Goal: Book appointment/travel/reservation

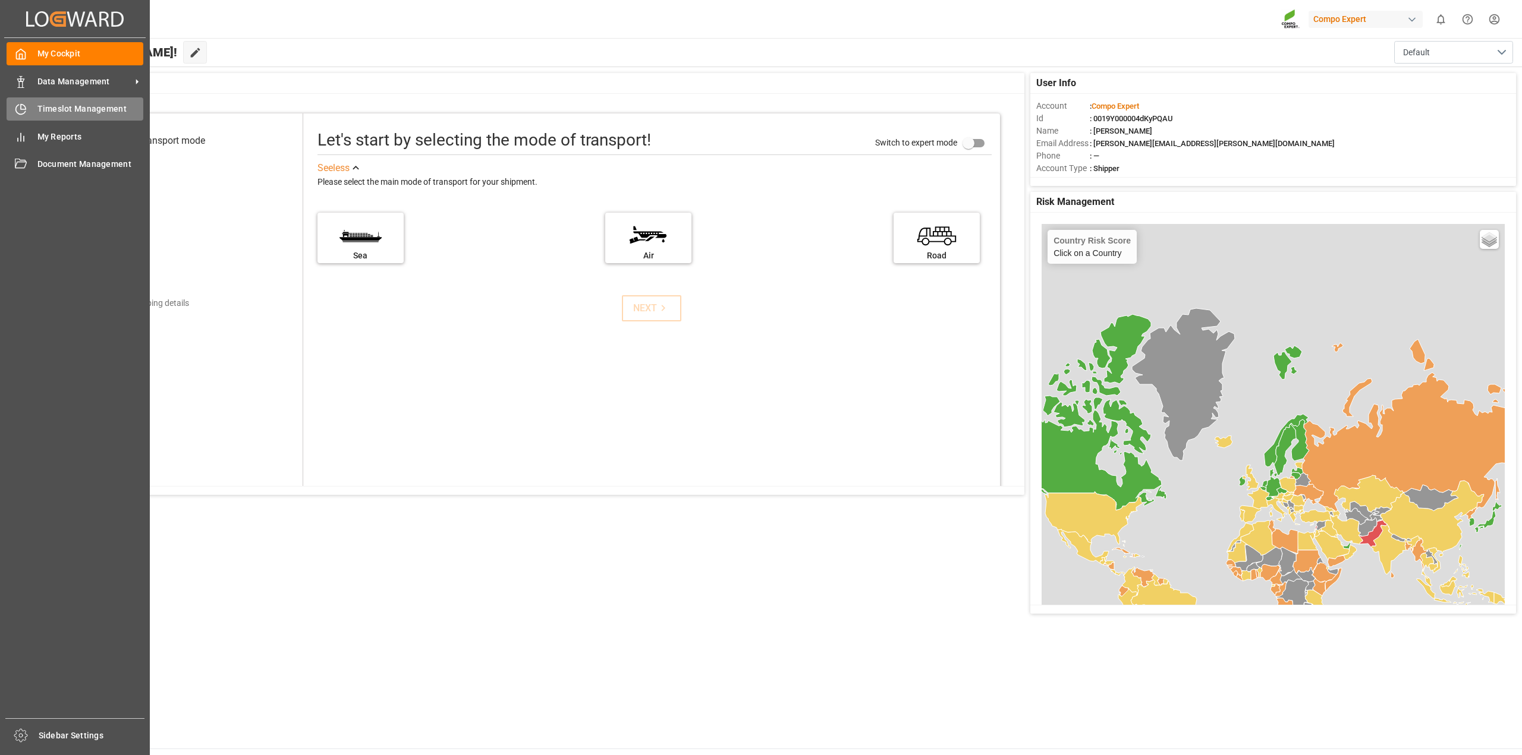
click at [37, 103] on span "Timeslot Management" at bounding box center [90, 109] width 106 height 12
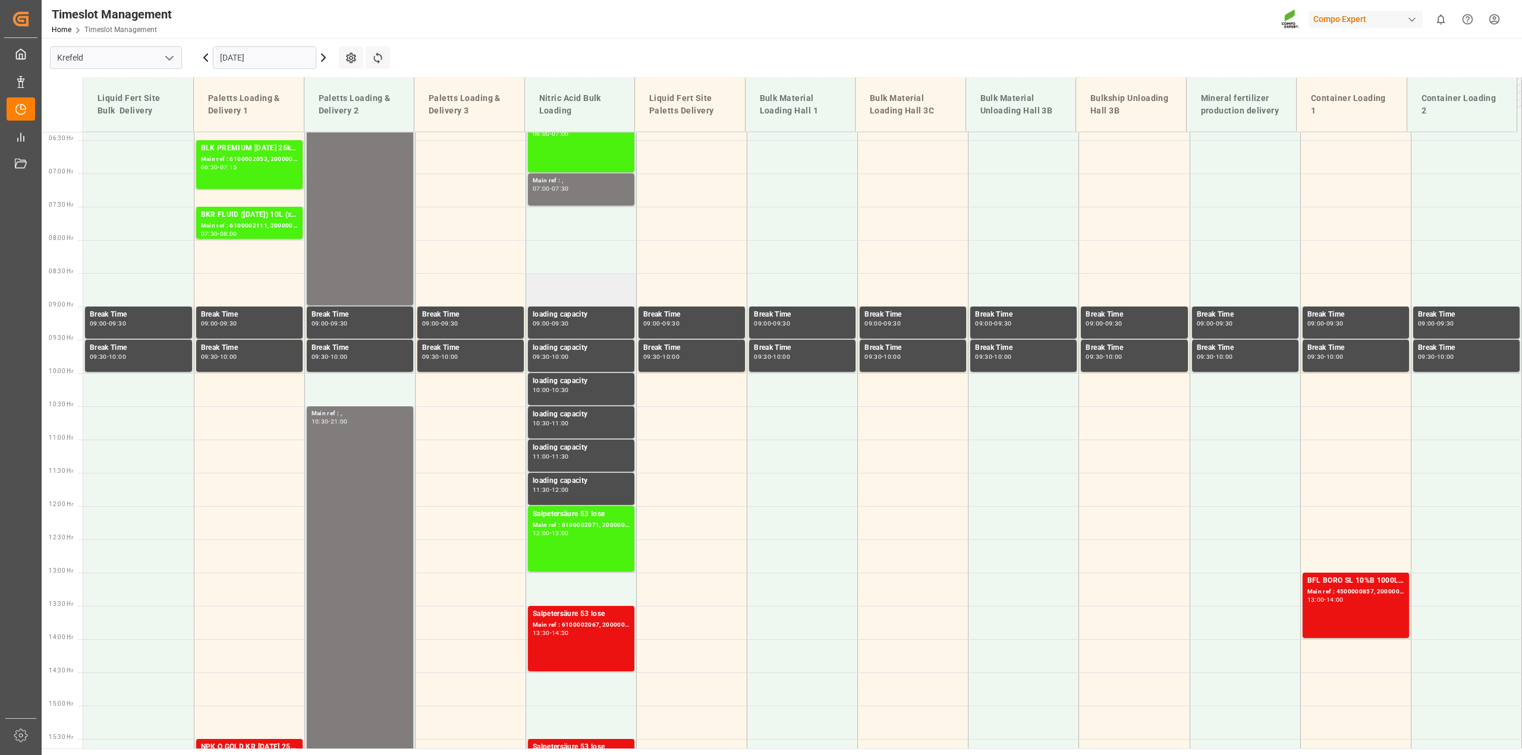
scroll to position [328, 0]
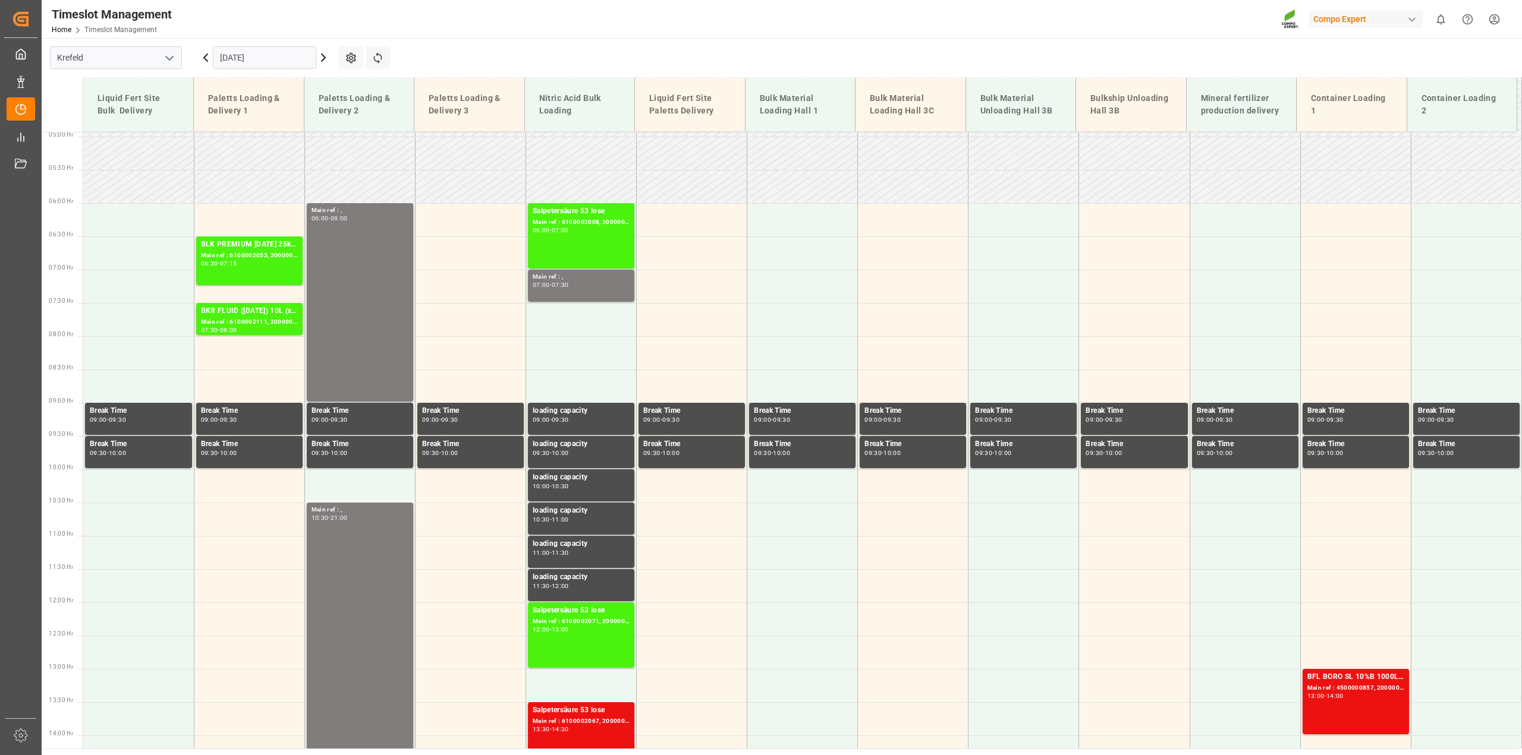
click at [319, 59] on icon at bounding box center [323, 58] width 14 height 14
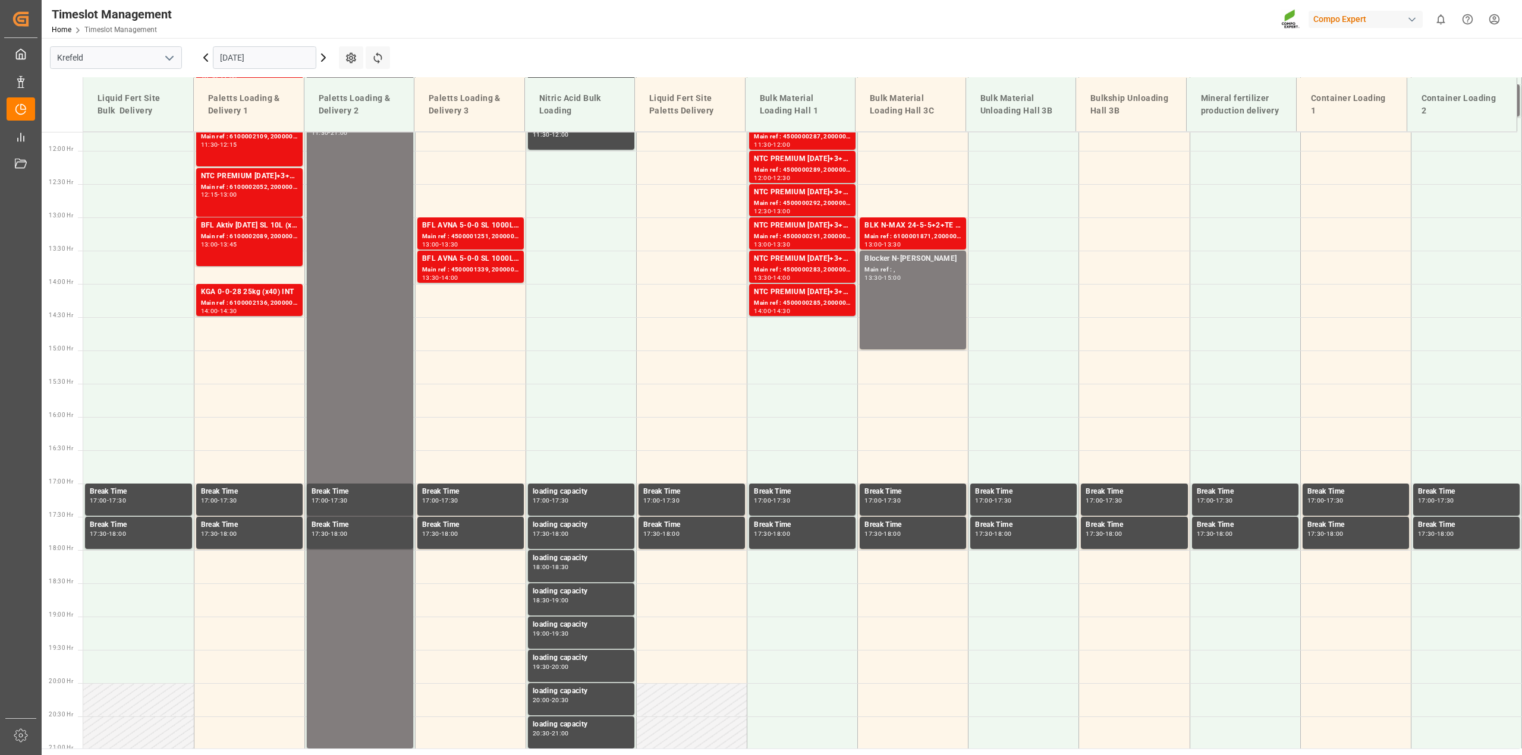
scroll to position [804, 0]
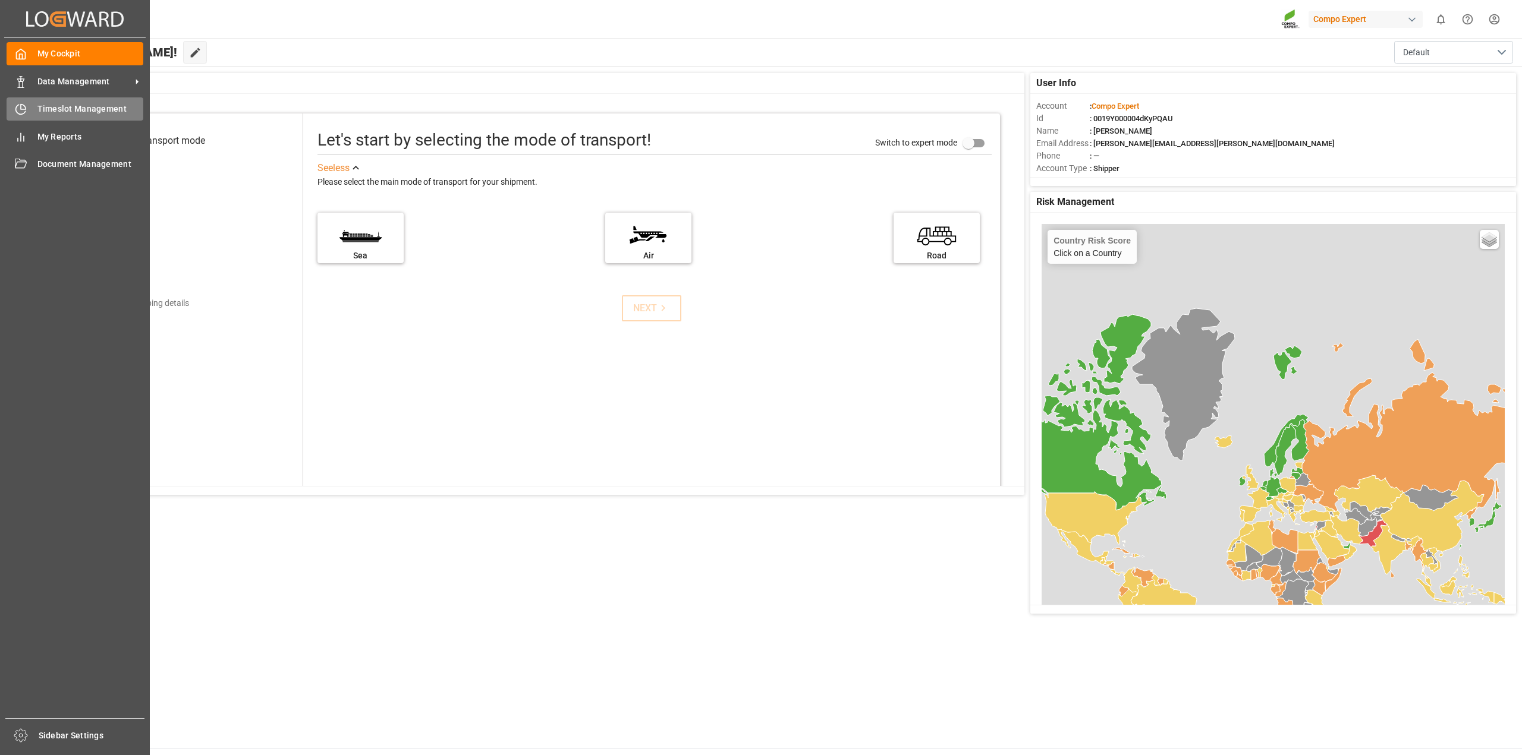
click at [75, 111] on span "Timeslot Management" at bounding box center [90, 109] width 106 height 12
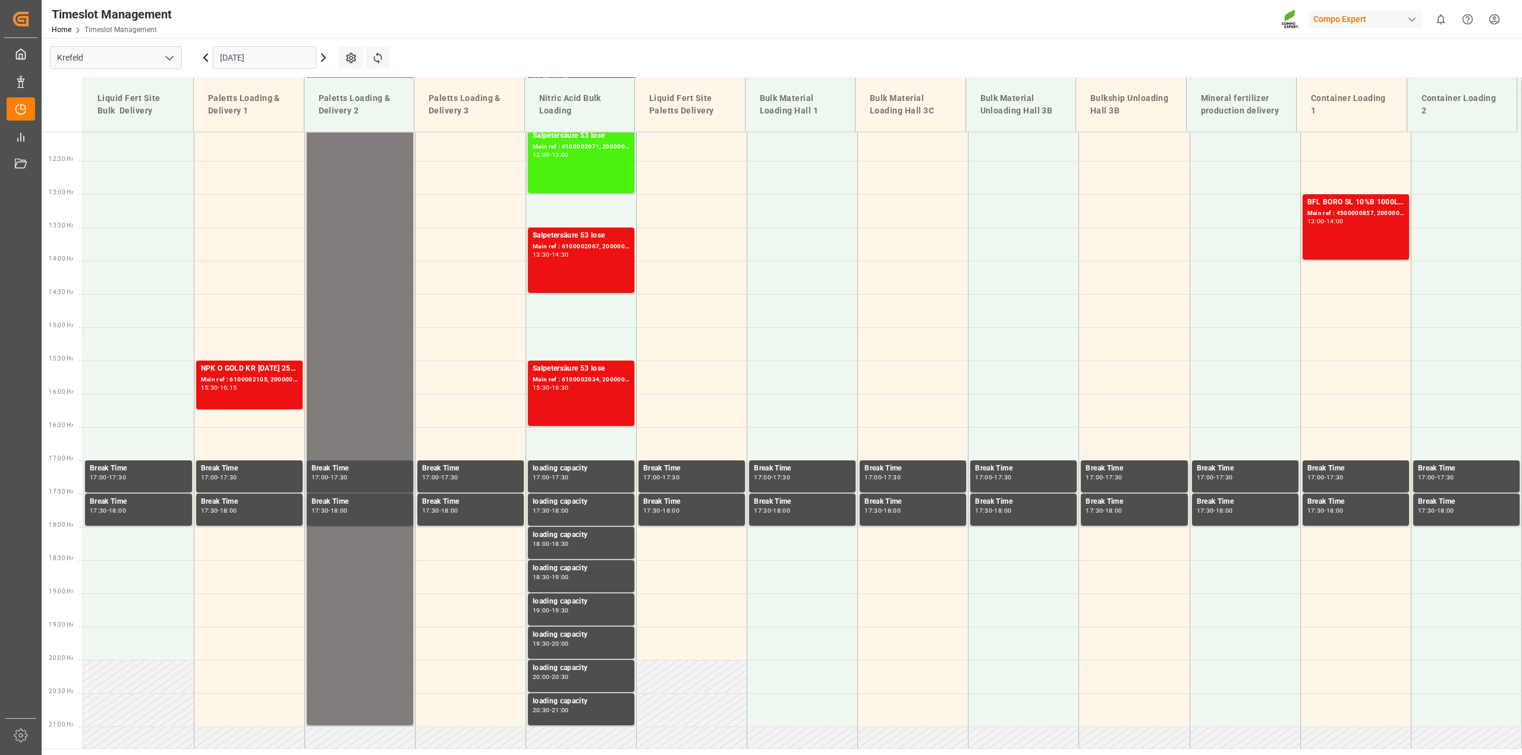
scroll to position [804, 0]
click at [348, 57] on icon at bounding box center [351, 58] width 12 height 12
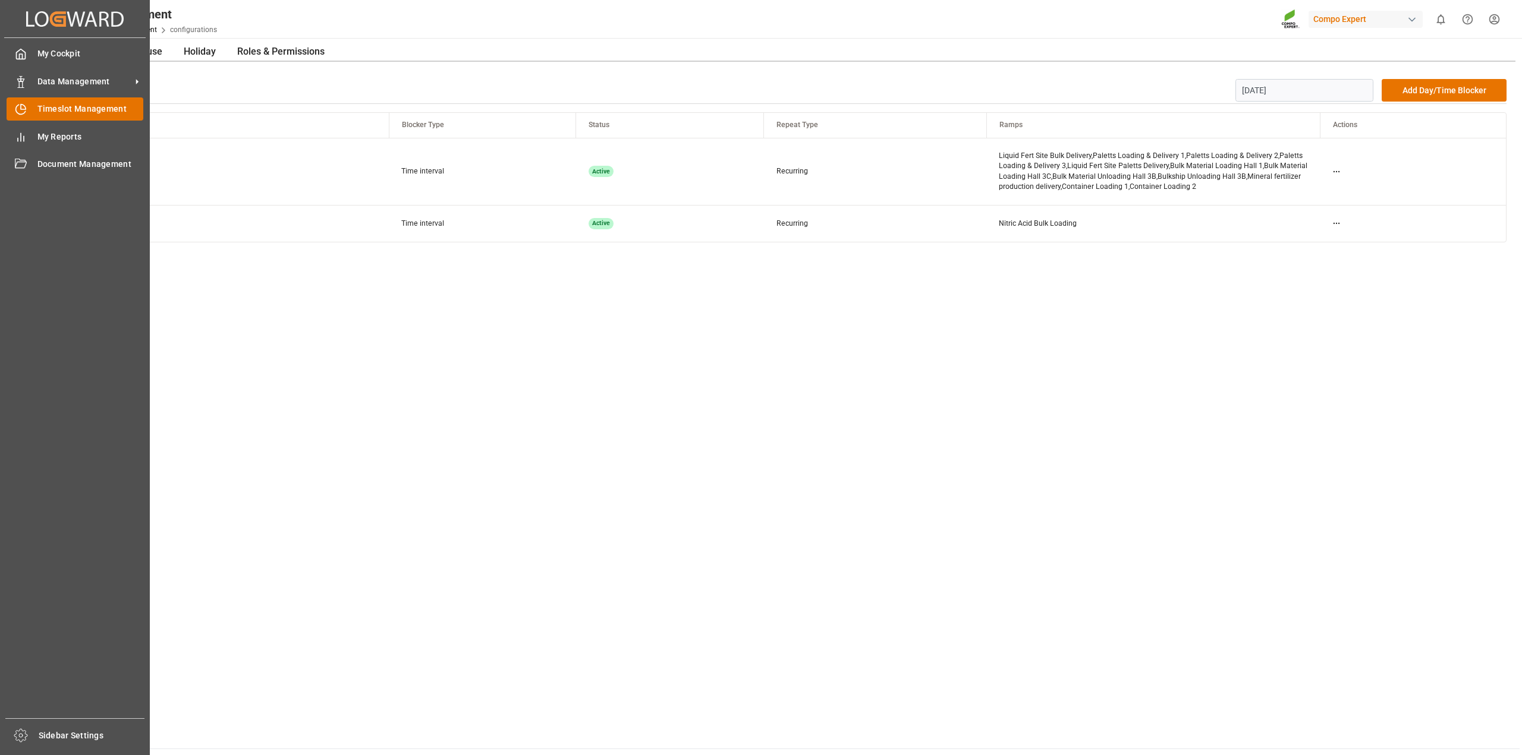
click at [88, 116] on div "Timeslot Management Timeslot Management" at bounding box center [75, 108] width 137 height 23
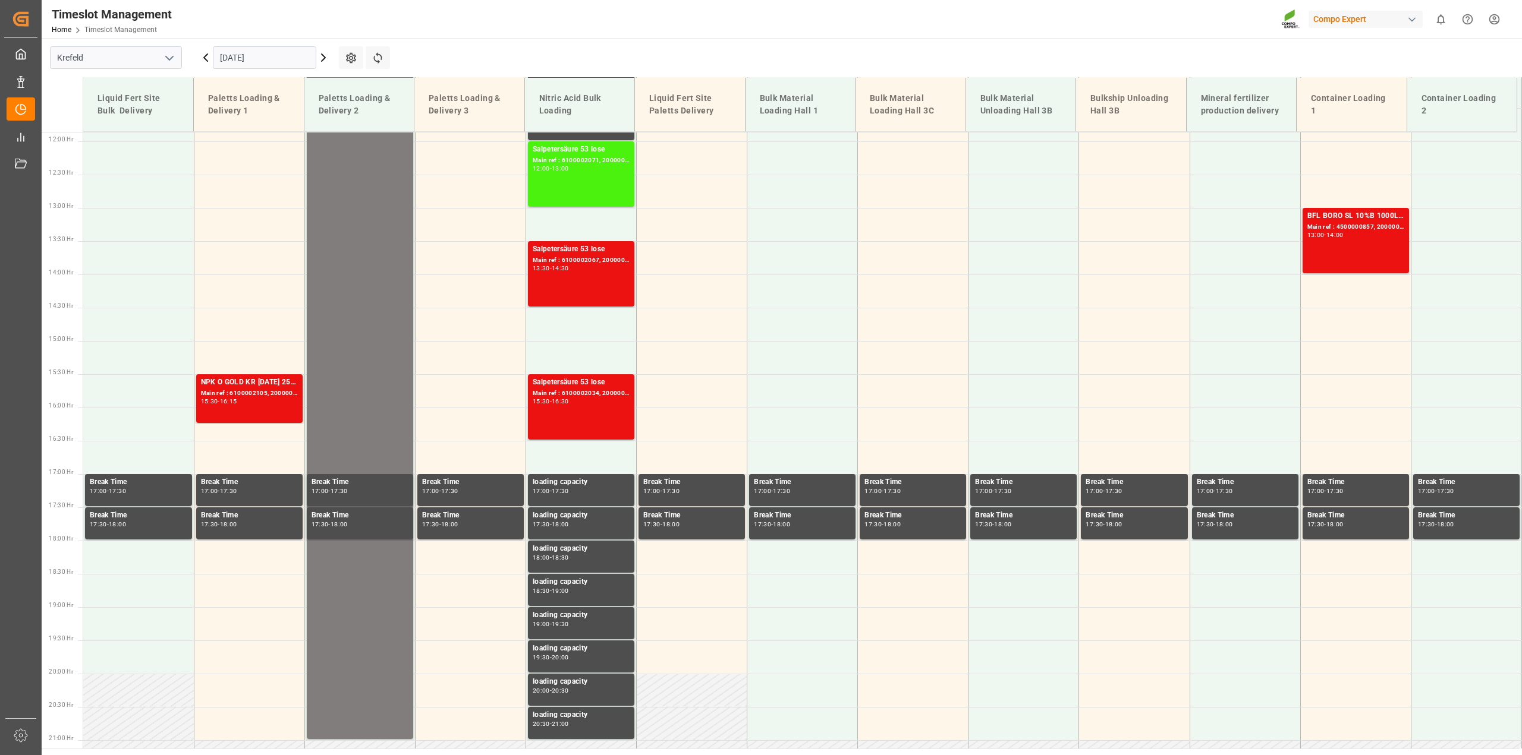
scroll to position [804, 0]
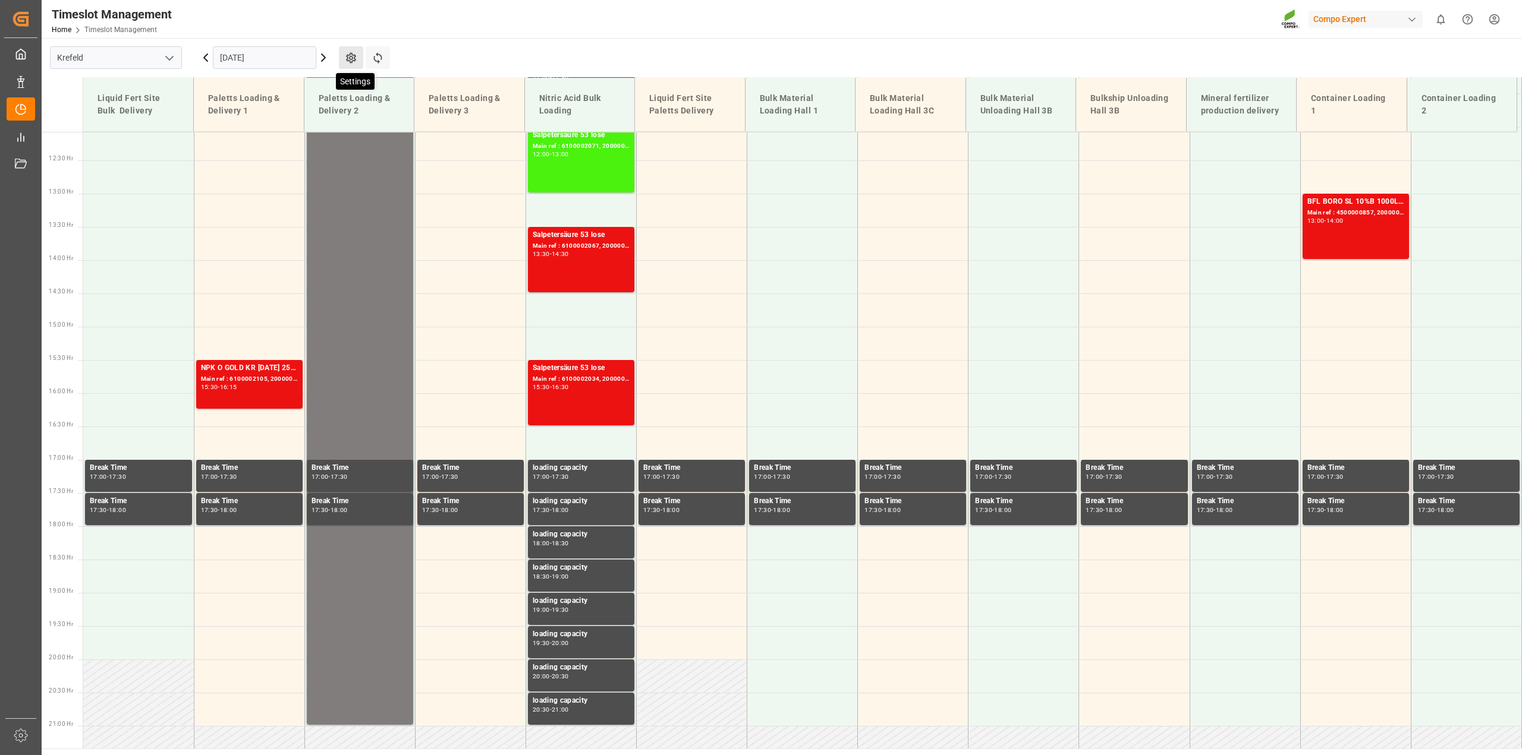
click at [355, 60] on icon at bounding box center [351, 58] width 10 height 11
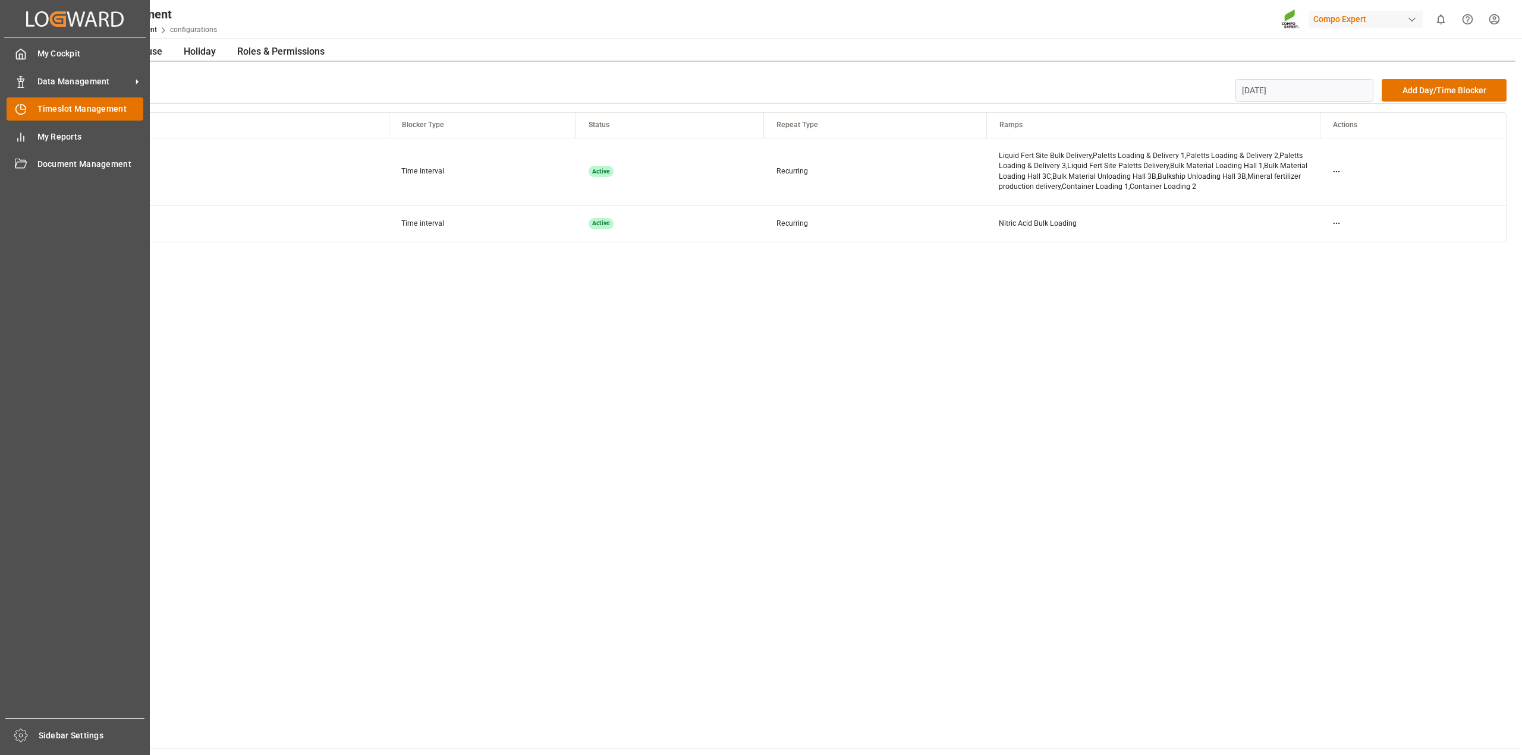
click at [92, 111] on span "Timeslot Management" at bounding box center [90, 109] width 106 height 12
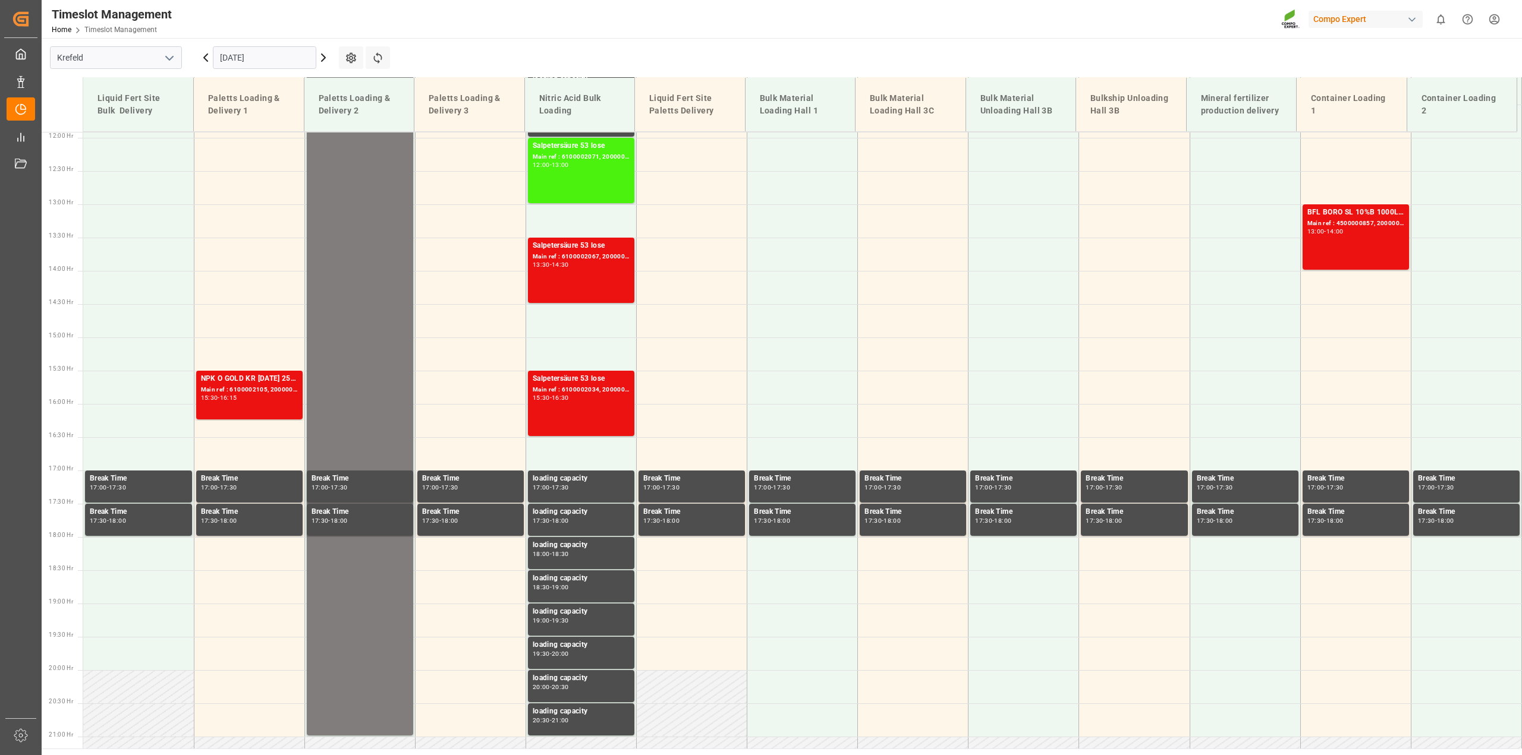
scroll to position [804, 0]
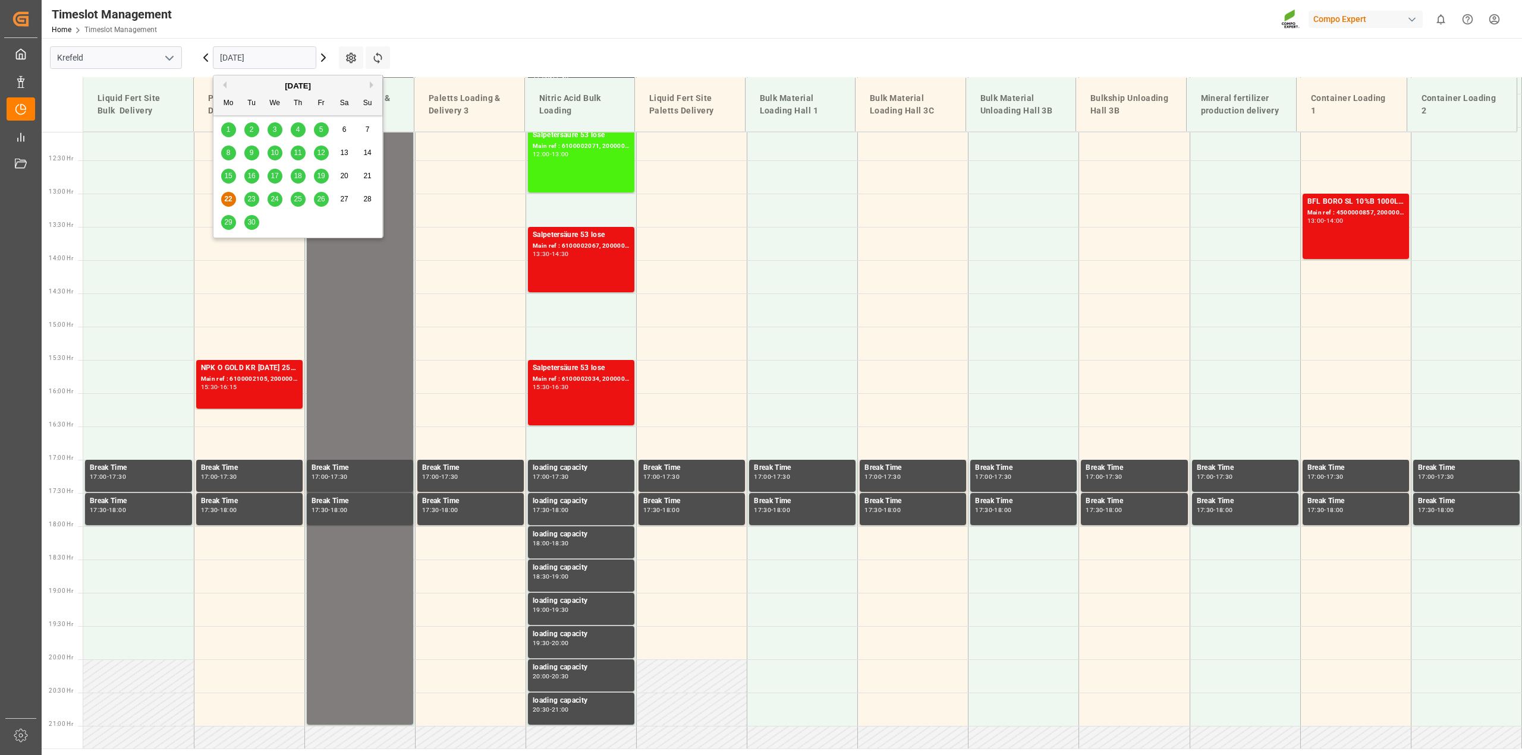
click at [235, 59] on input "[DATE]" at bounding box center [264, 57] width 103 height 23
click at [276, 132] on span "3" at bounding box center [275, 129] width 4 height 8
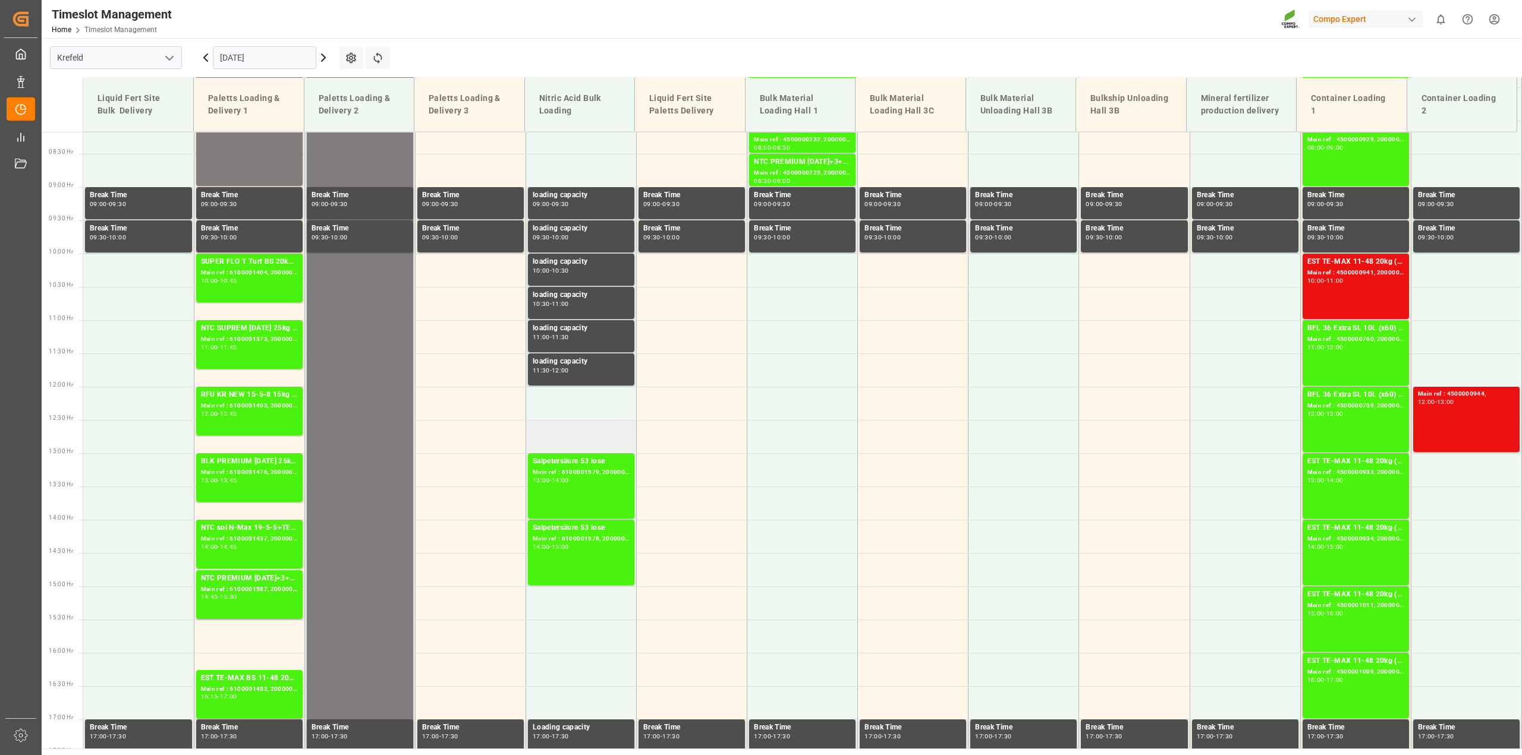
scroll to position [447, 0]
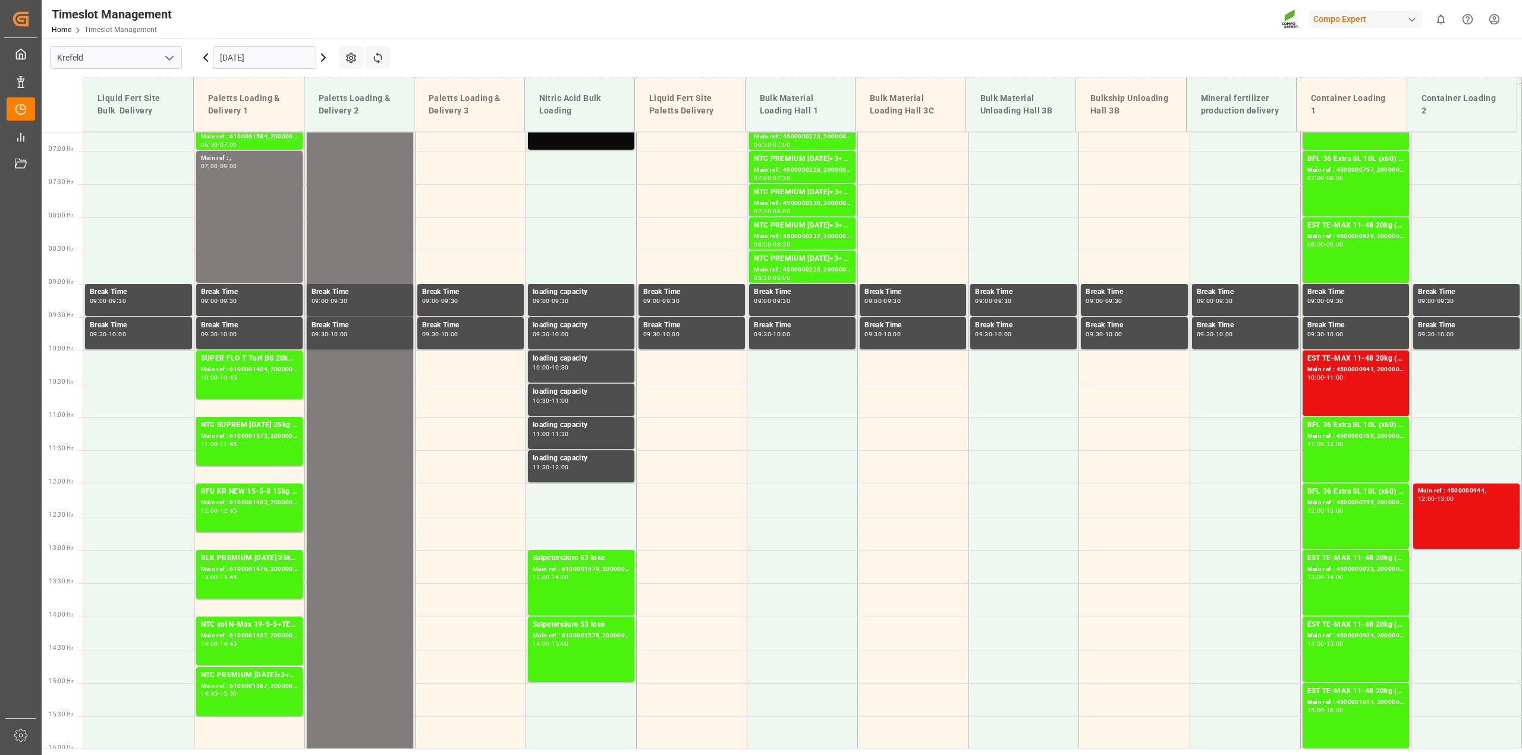
click at [323, 62] on icon at bounding box center [323, 58] width 14 height 14
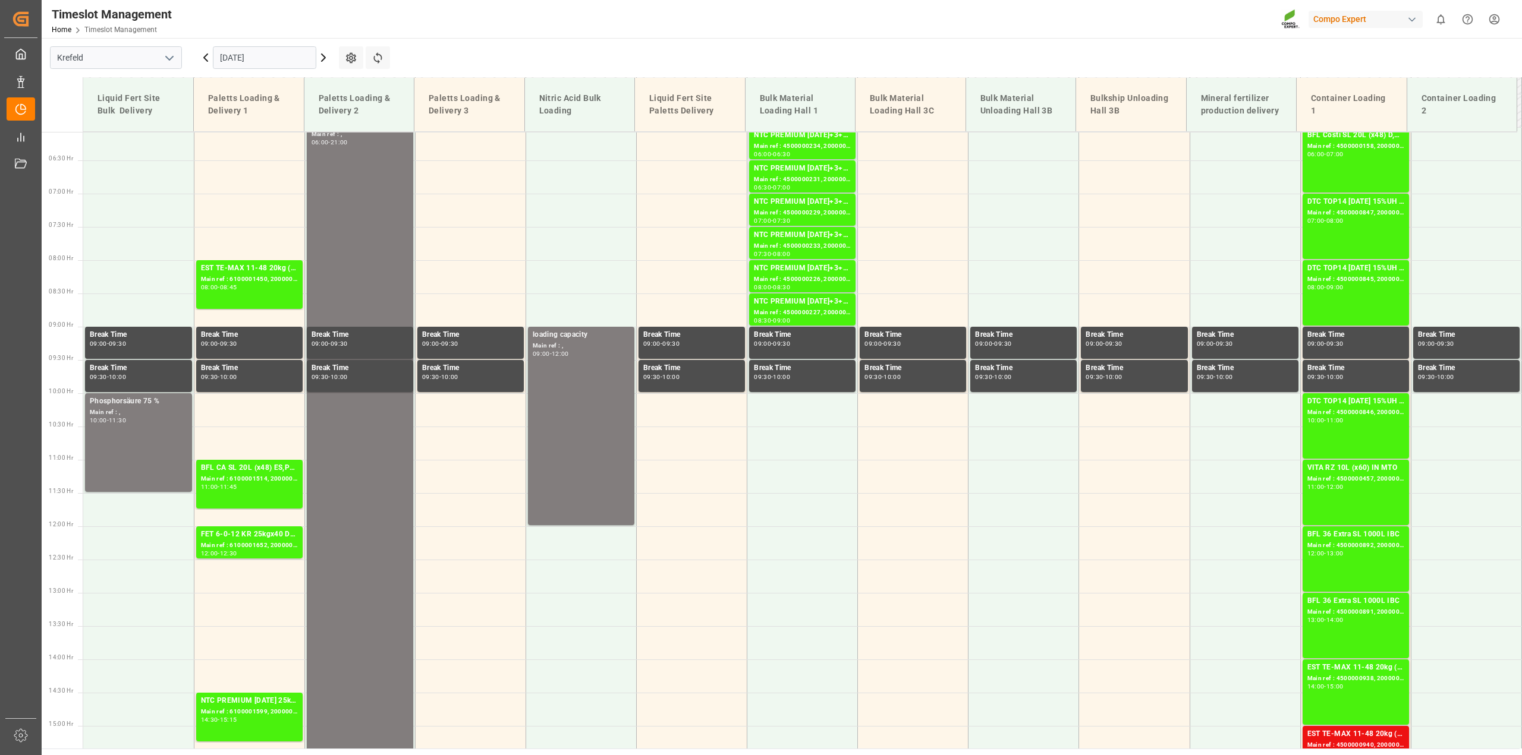
scroll to position [388, 0]
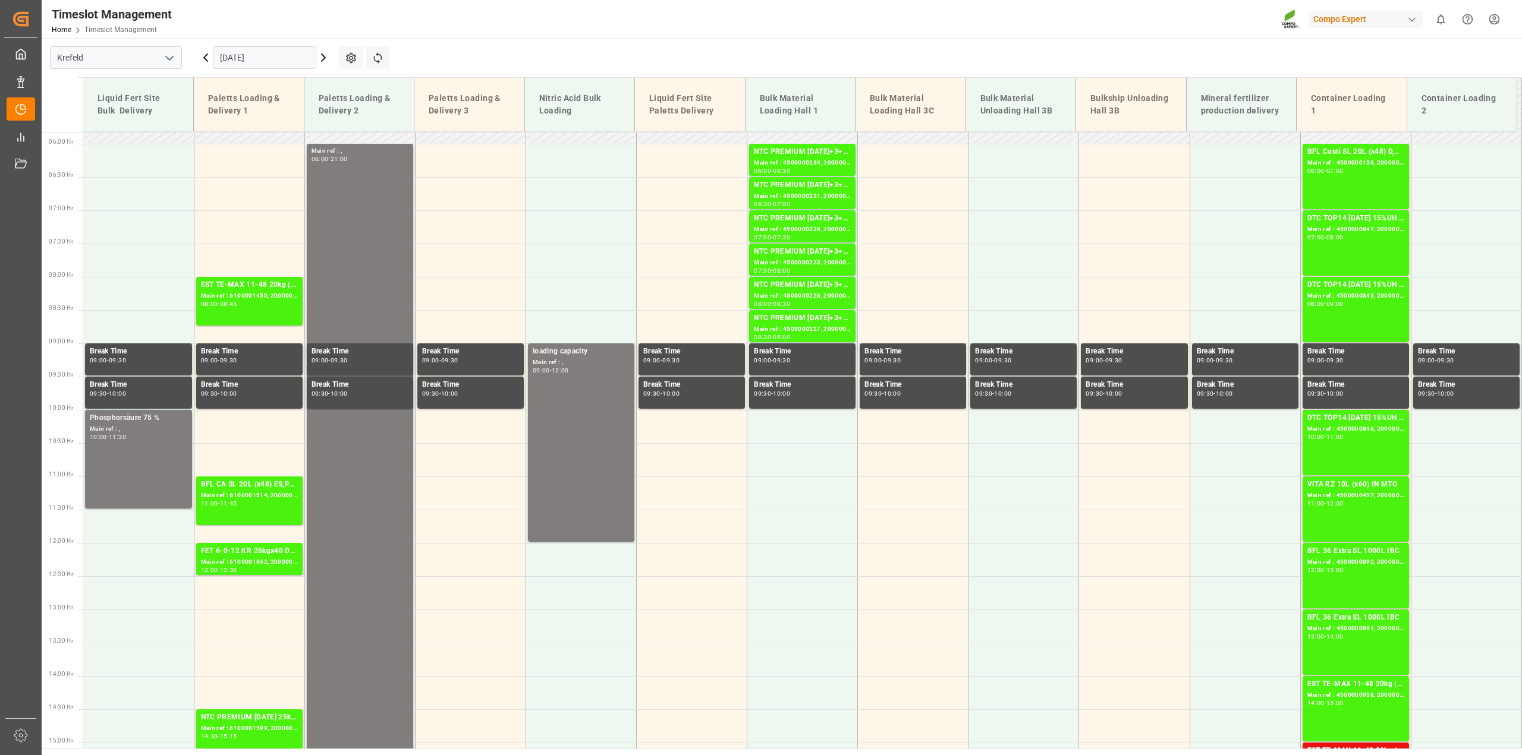
click at [294, 59] on input "[DATE]" at bounding box center [264, 57] width 103 height 23
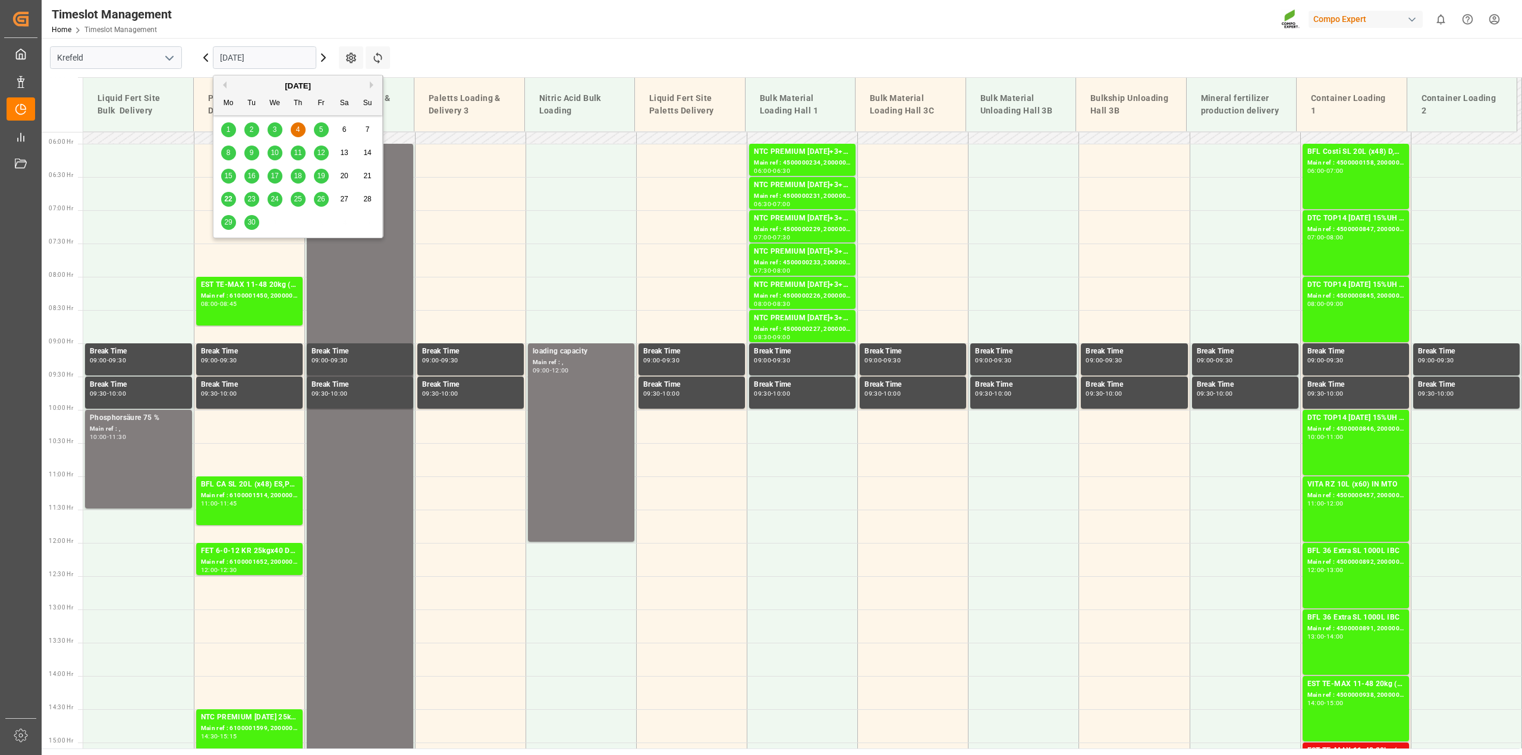
click at [323, 127] on div "5" at bounding box center [321, 130] width 15 height 14
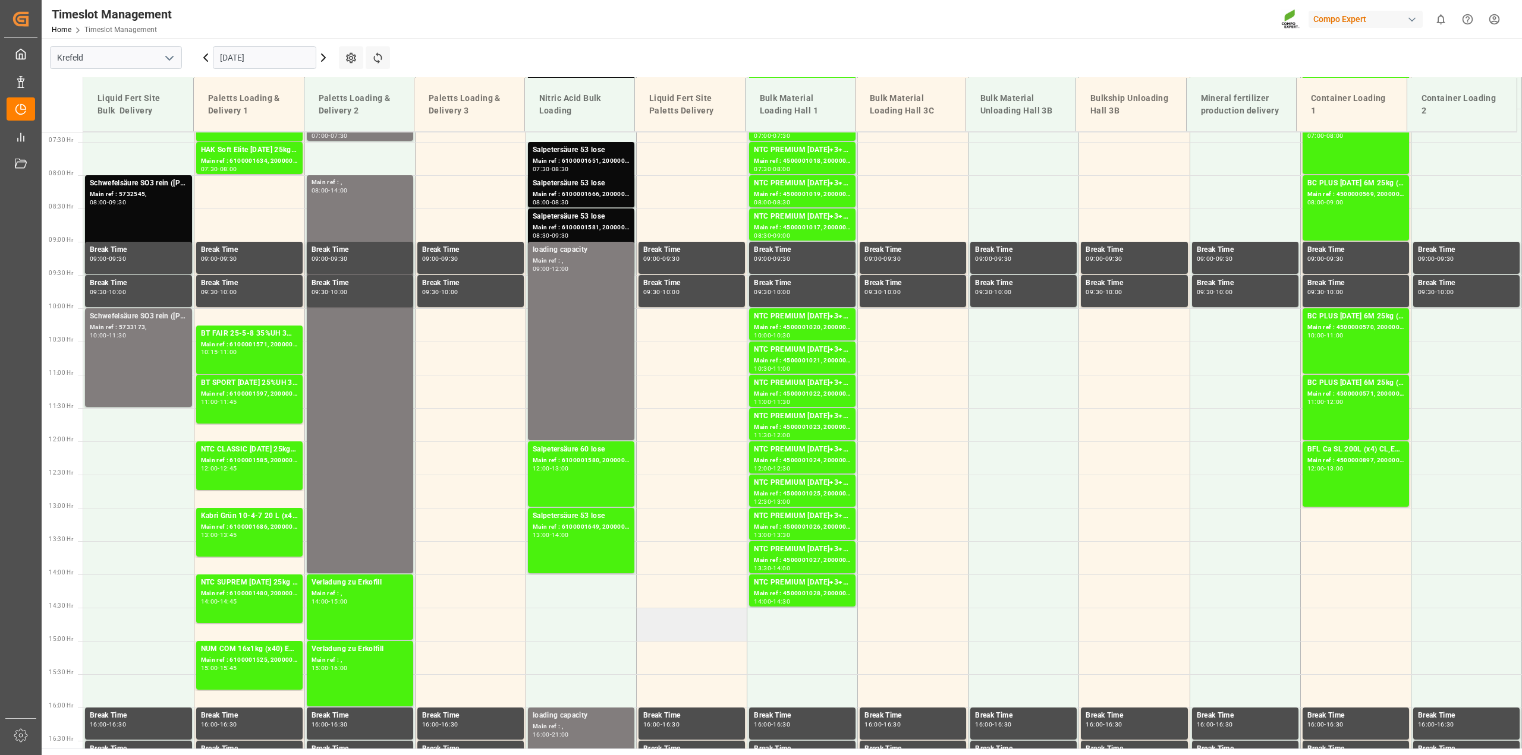
scroll to position [328, 0]
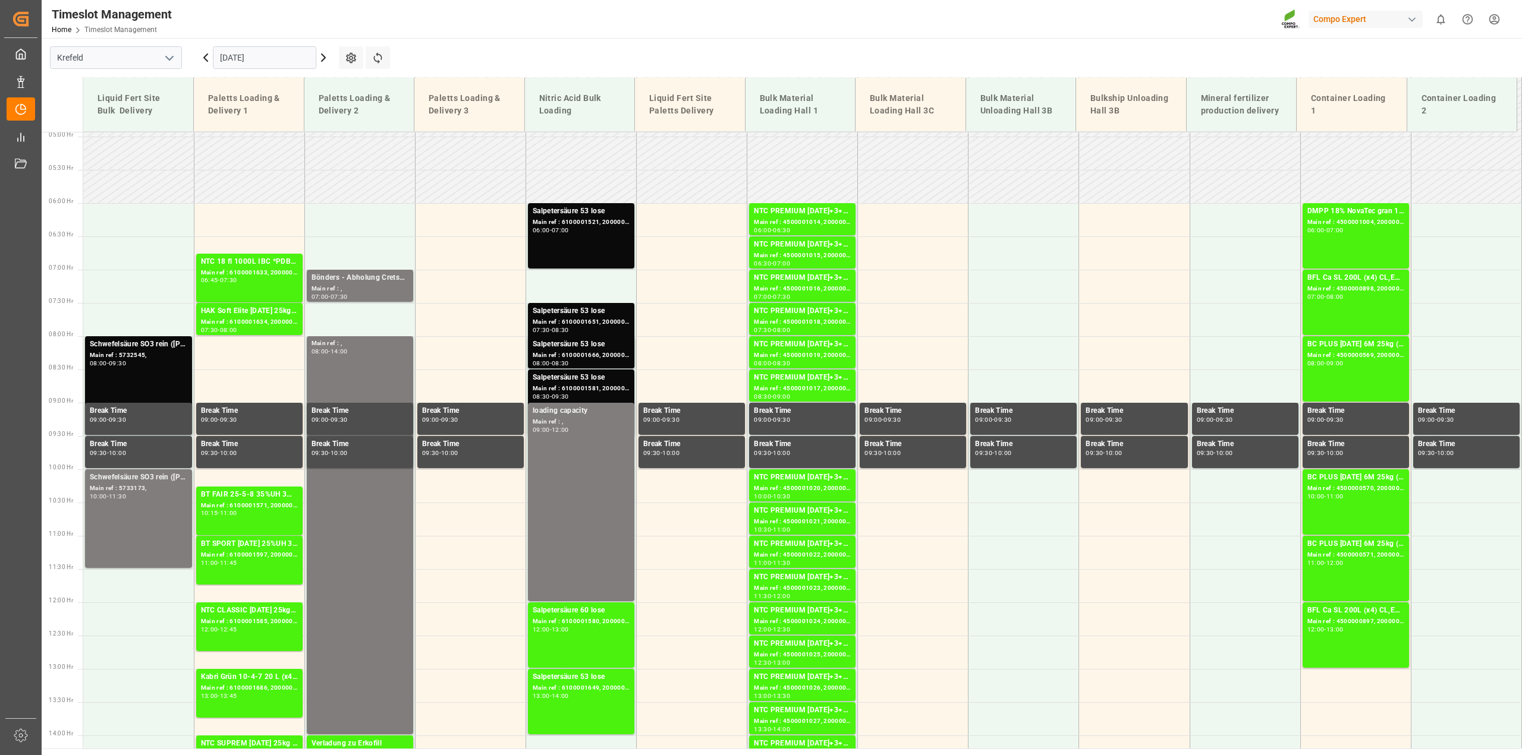
click at [301, 58] on input "[DATE]" at bounding box center [264, 57] width 103 height 23
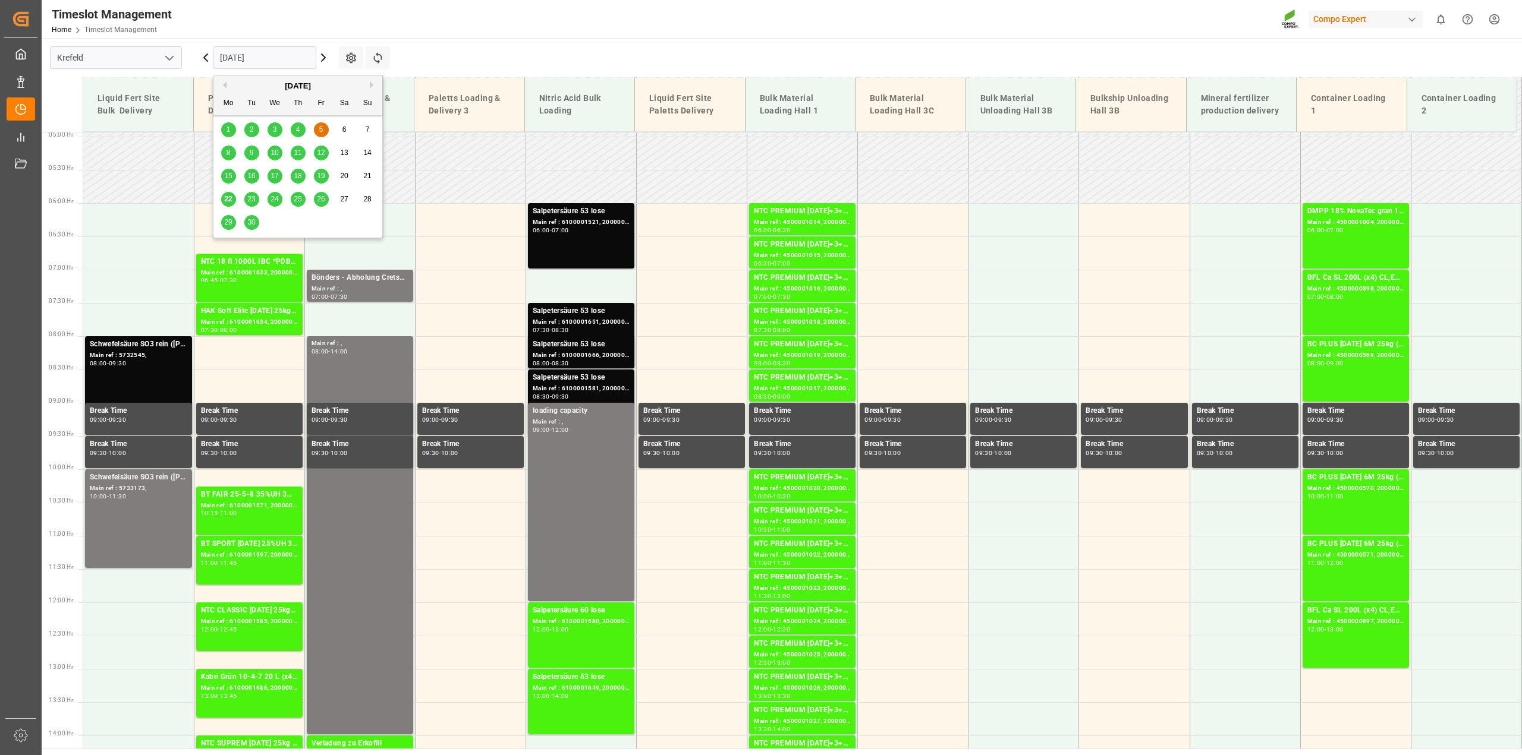
click at [229, 152] on span "8" at bounding box center [228, 153] width 4 height 8
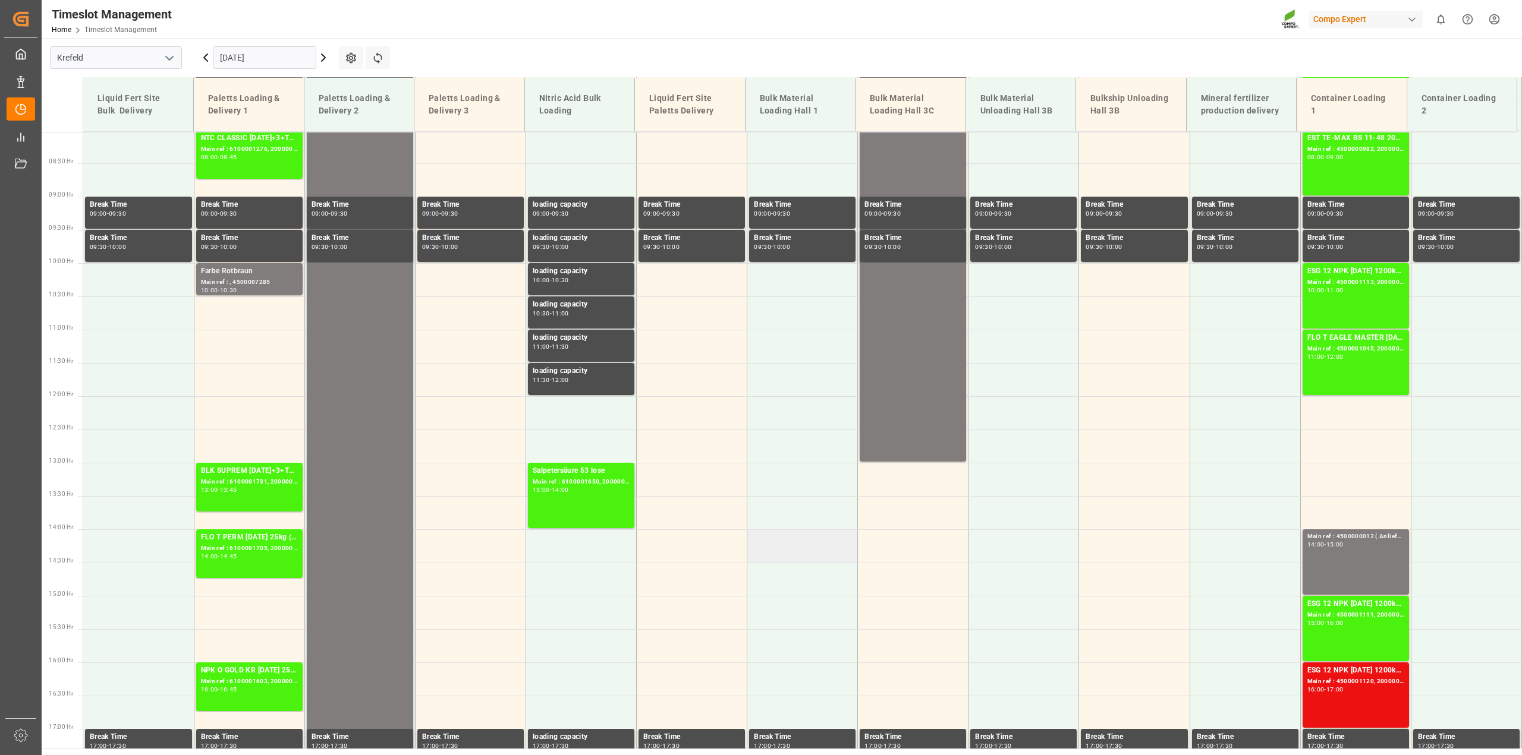
scroll to position [388, 0]
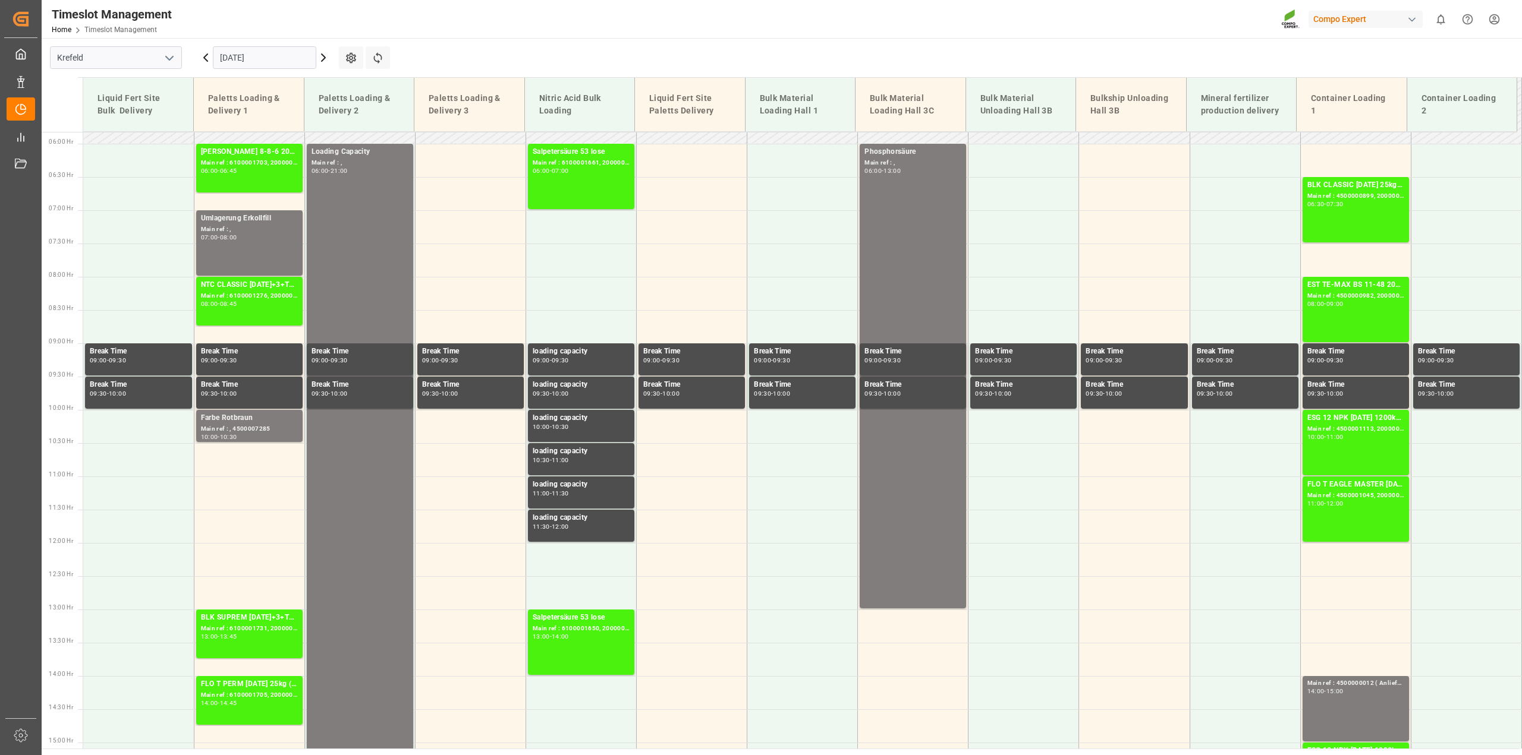
click at [307, 53] on input "[DATE]" at bounding box center [264, 57] width 103 height 23
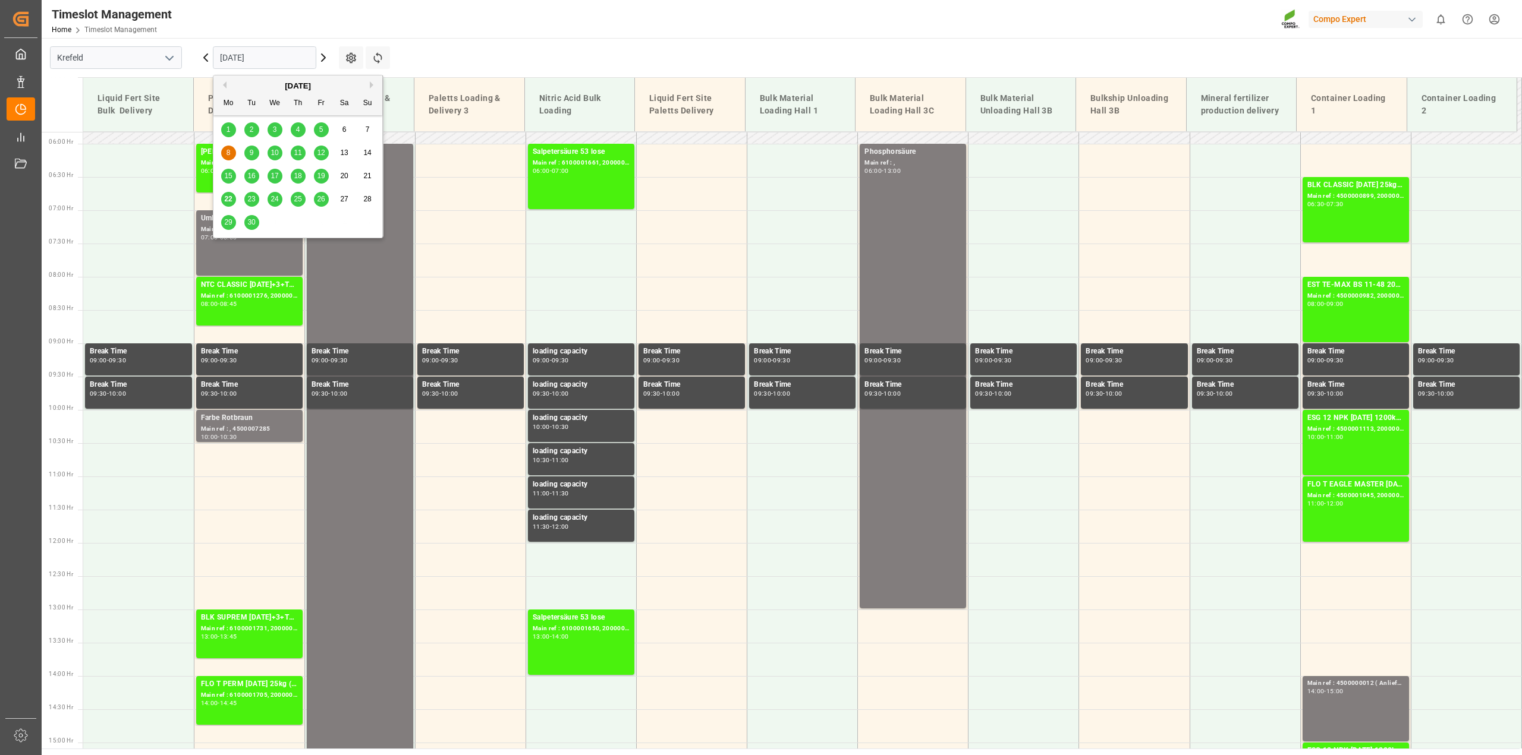
click at [256, 150] on div "9" at bounding box center [251, 153] width 15 height 14
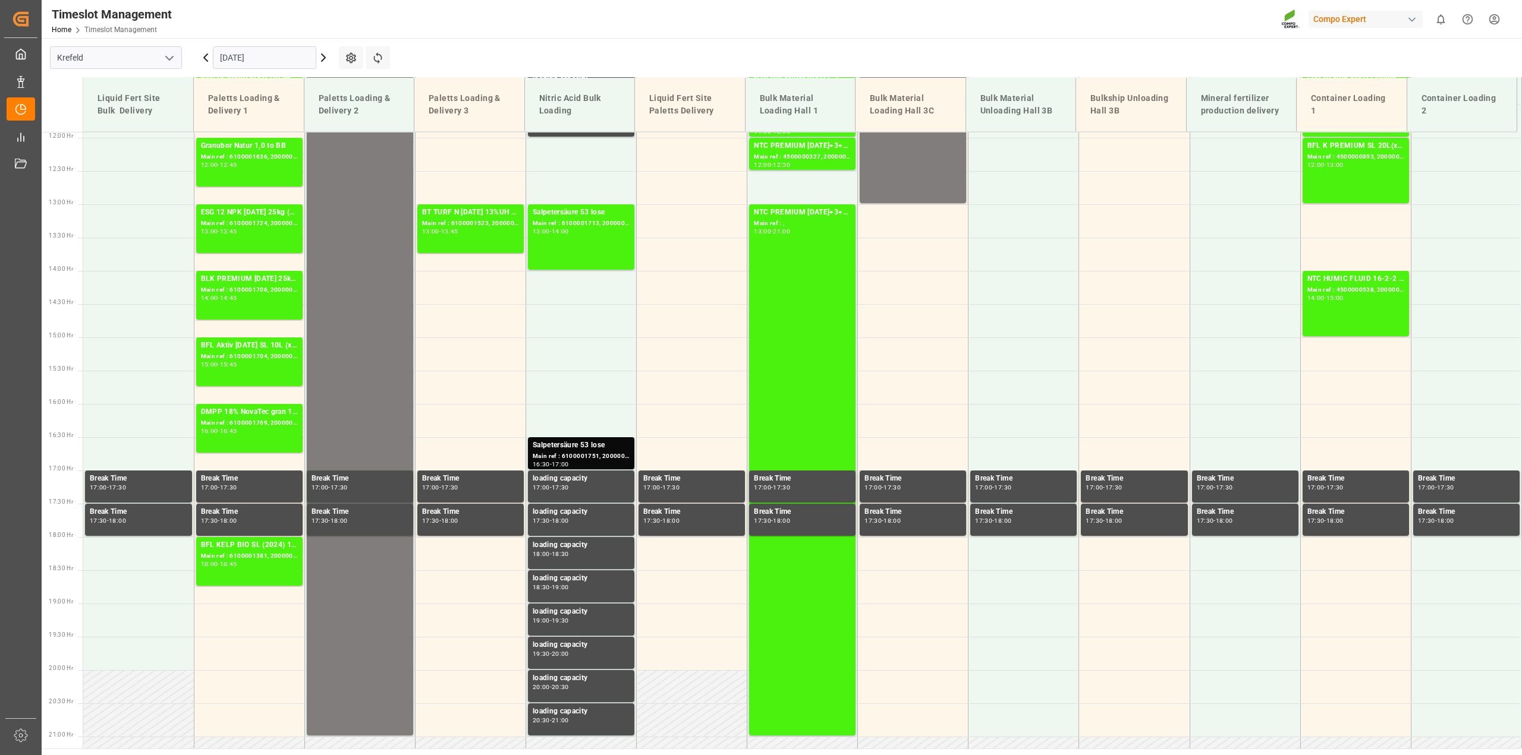
scroll to position [804, 0]
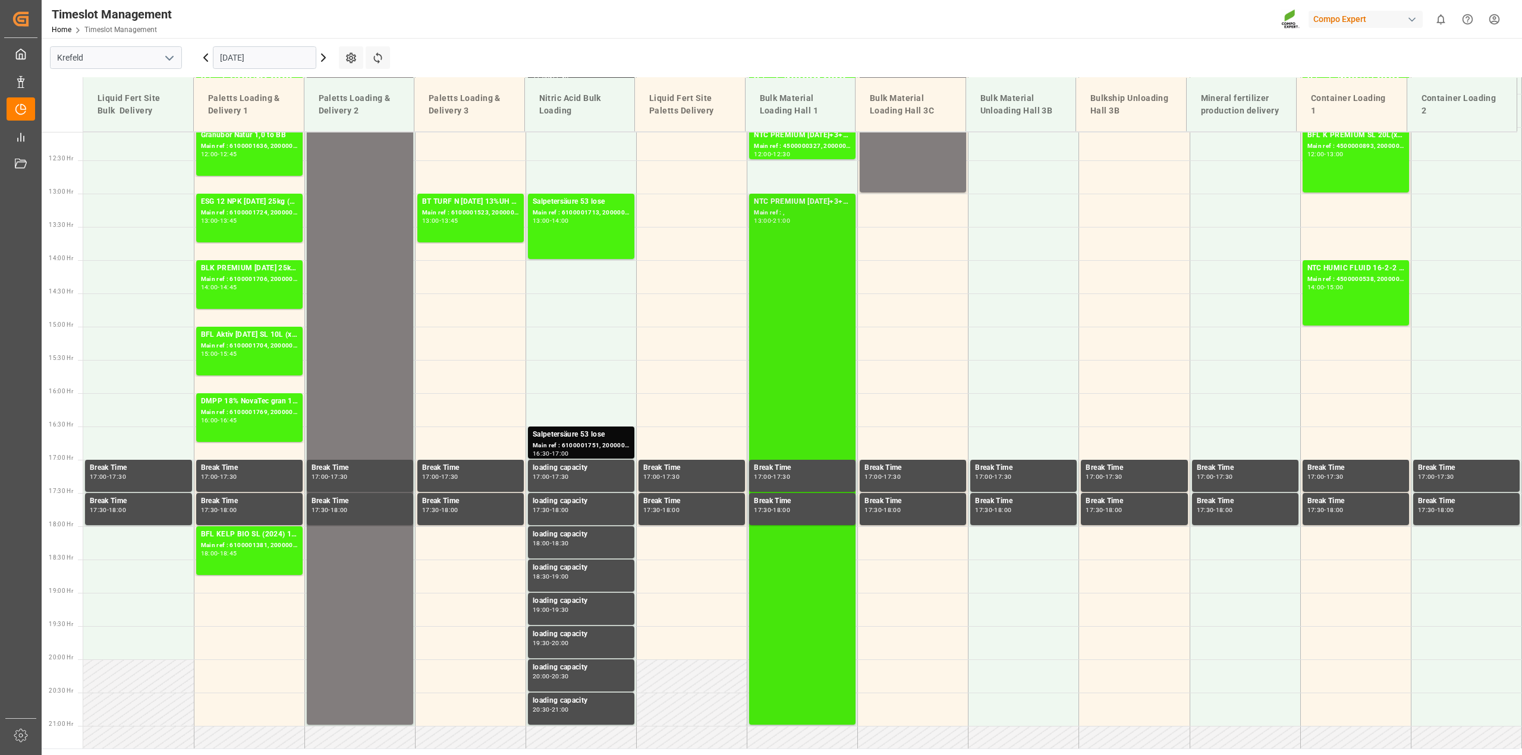
click at [788, 225] on div "NTC PREMIUM [DATE]+3+TE BULK Main ref : , 13:00 - 21:00" at bounding box center [802, 459] width 97 height 527
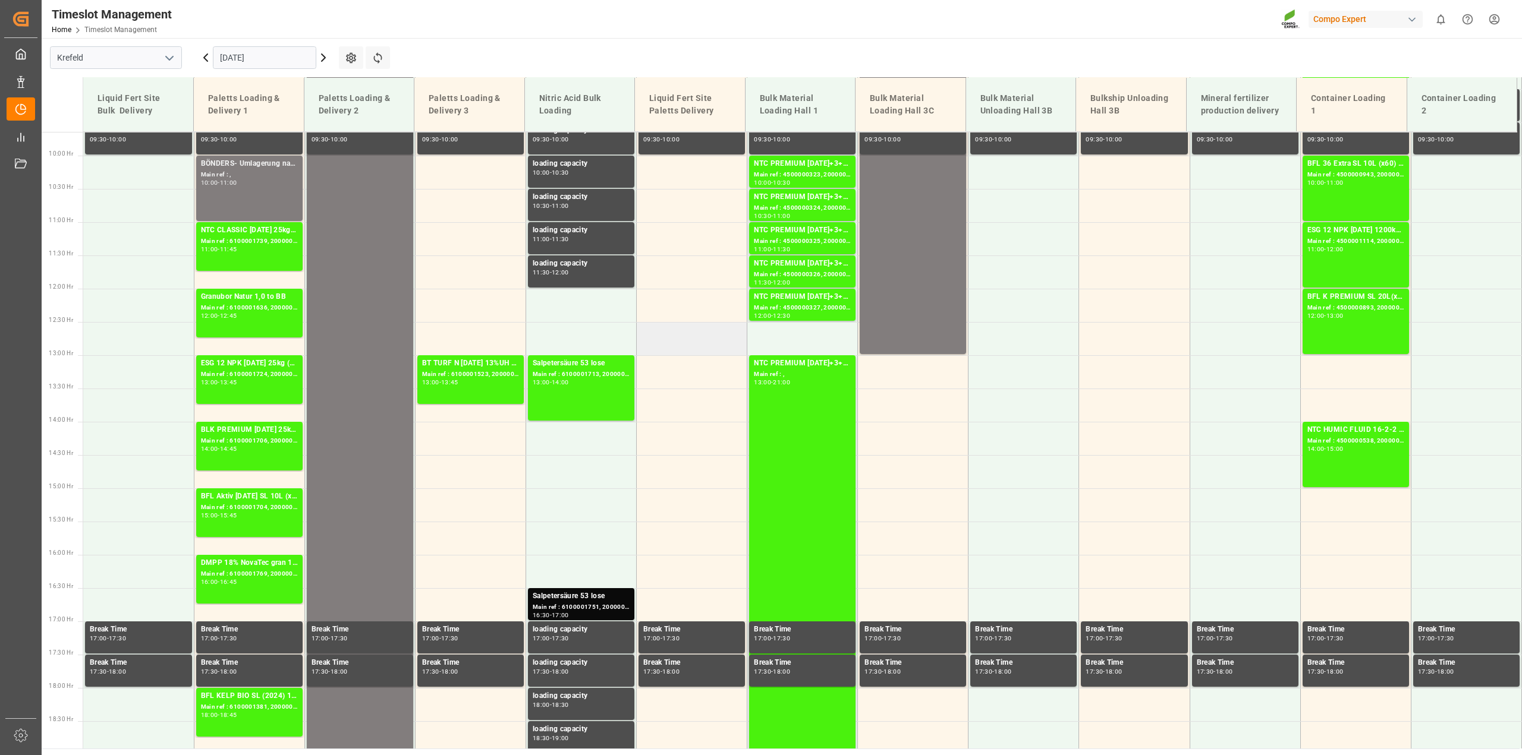
scroll to position [625, 0]
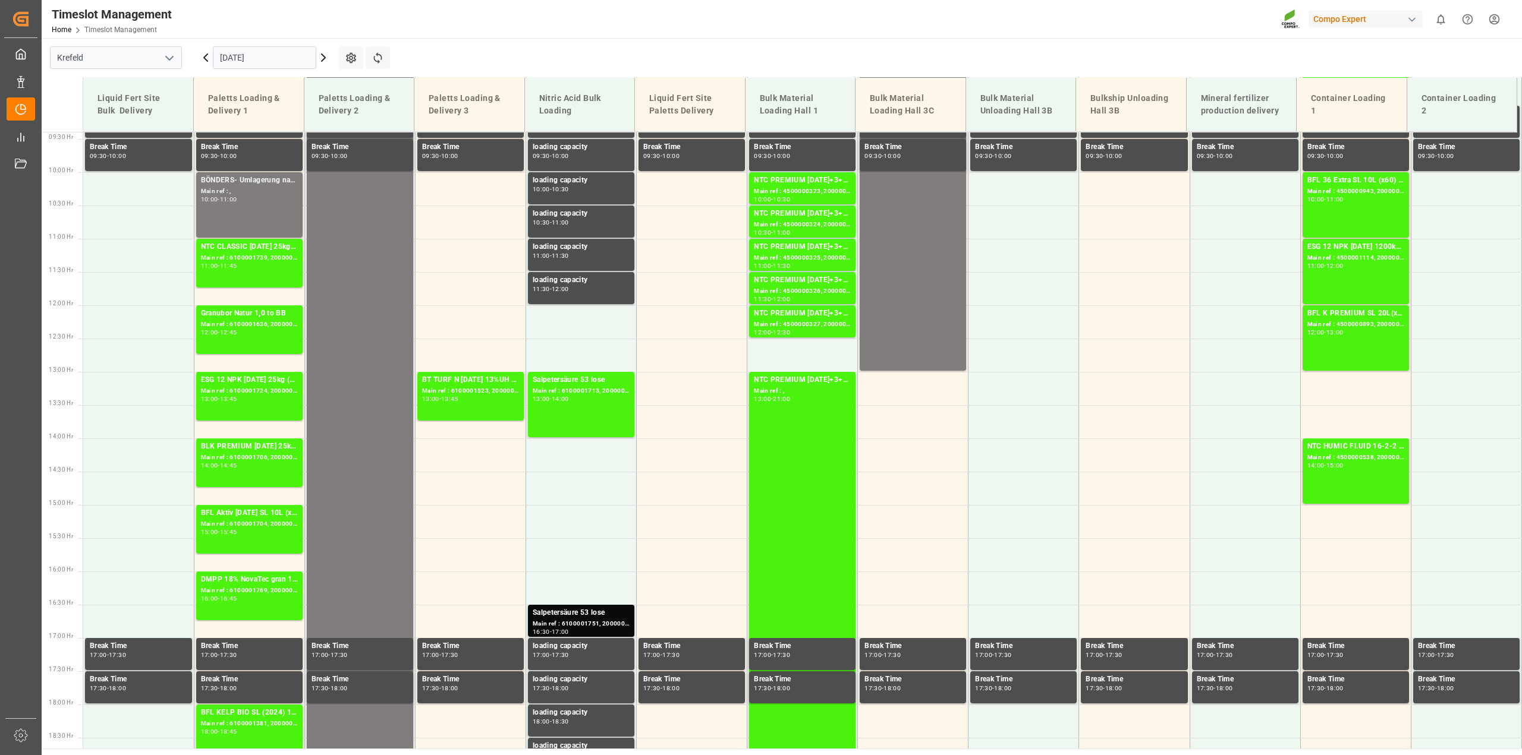
click at [225, 53] on input "[DATE]" at bounding box center [264, 57] width 103 height 23
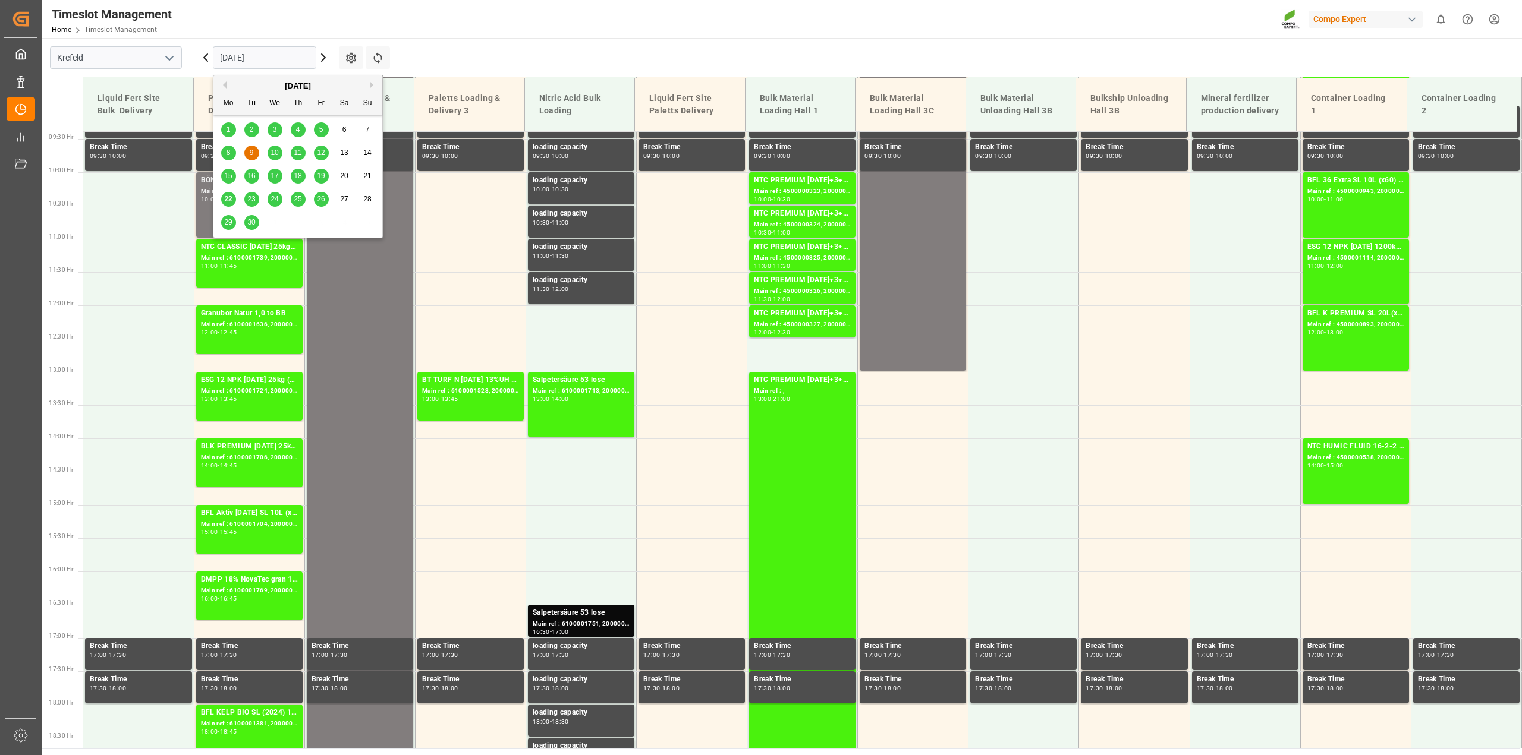
click at [228, 125] on span "1" at bounding box center [228, 129] width 4 height 8
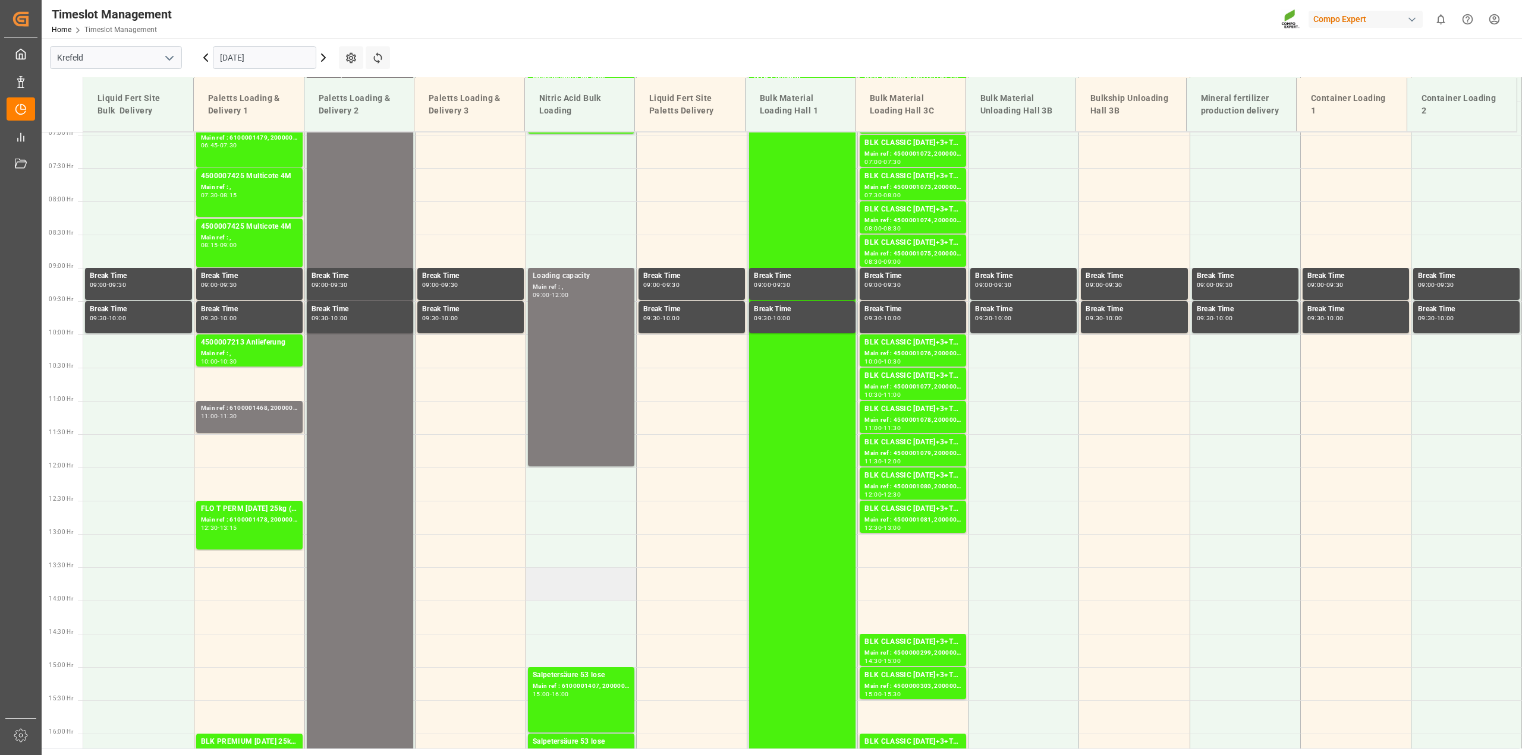
scroll to position [388, 0]
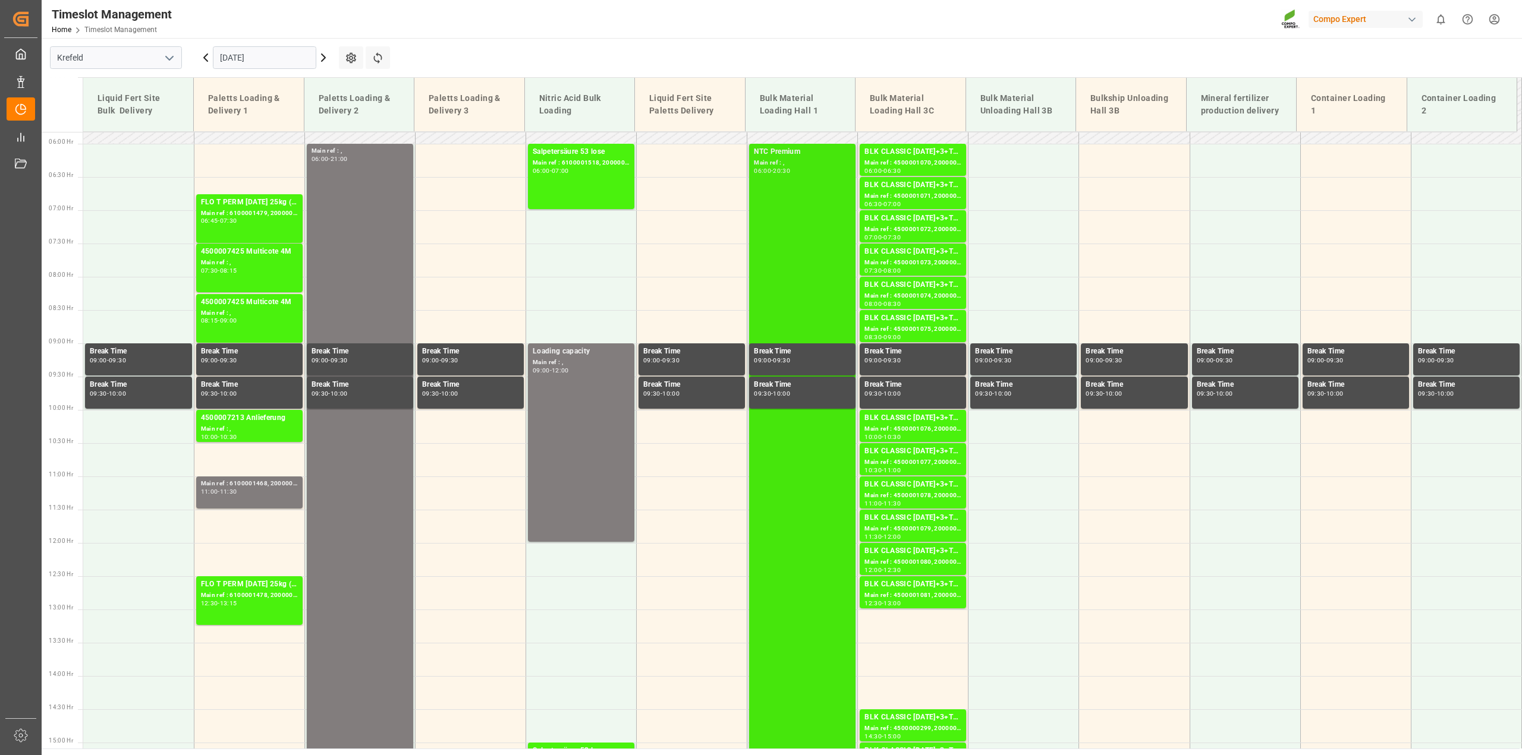
click at [786, 169] on div "20:30" at bounding box center [781, 170] width 17 height 5
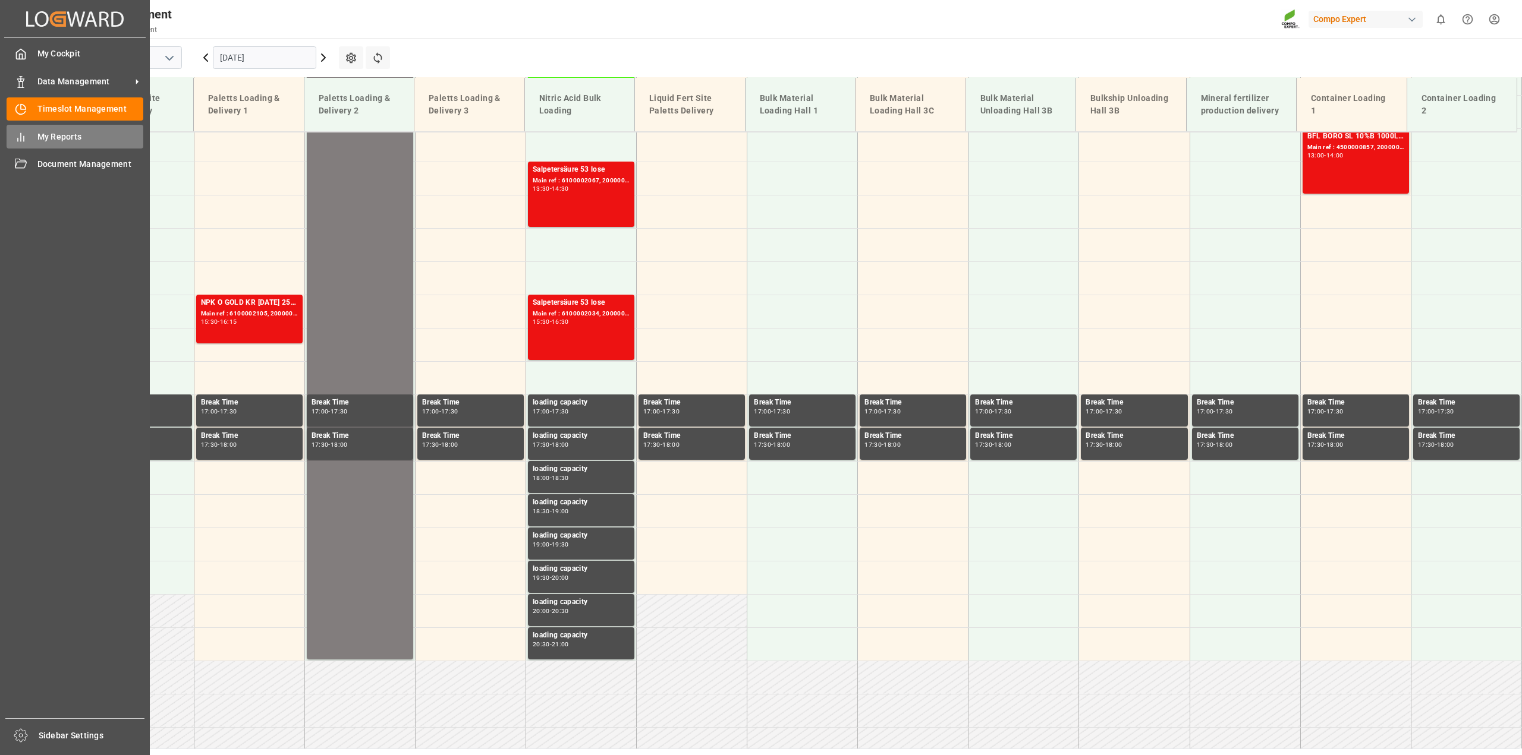
scroll to position [870, 0]
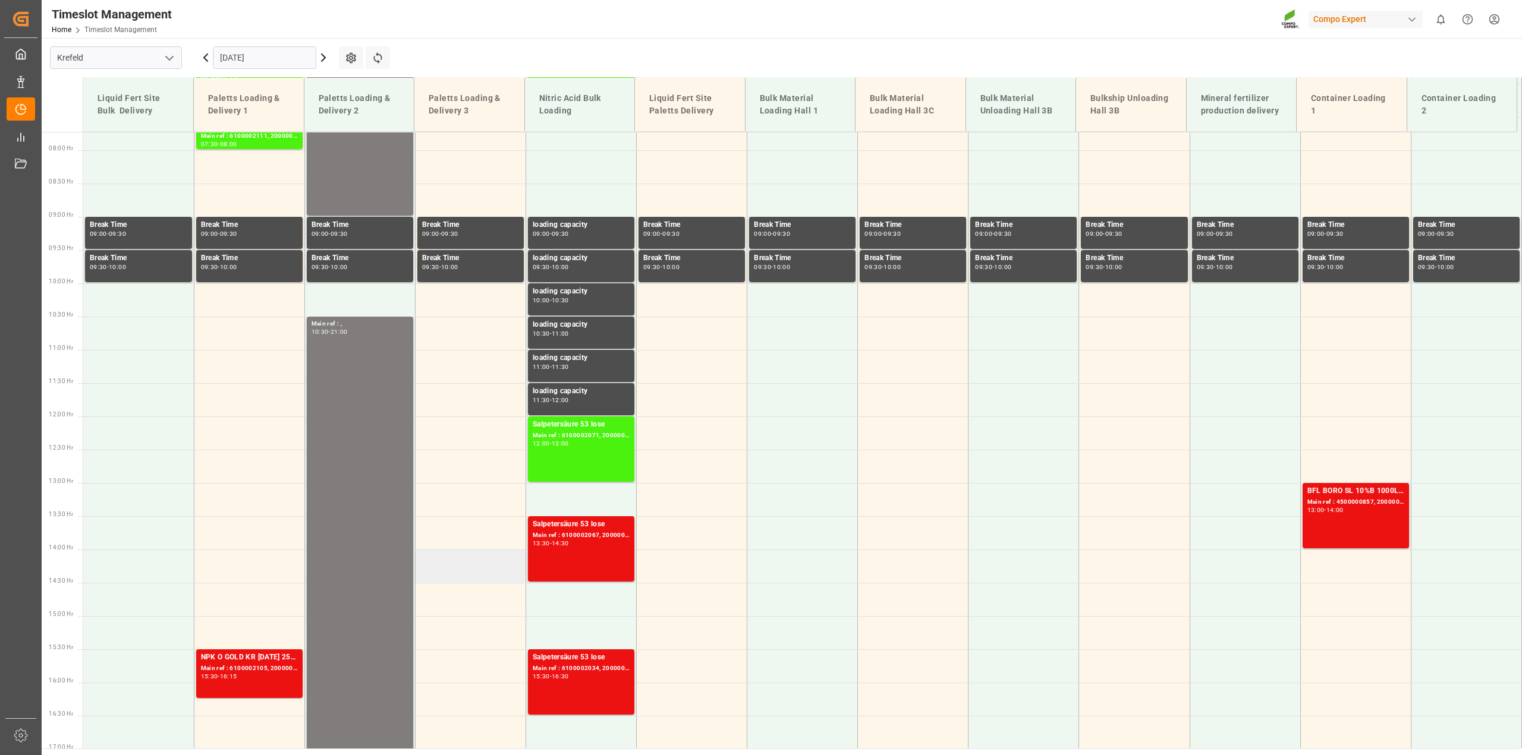
scroll to position [514, 0]
